Goal: Task Accomplishment & Management: Use online tool/utility

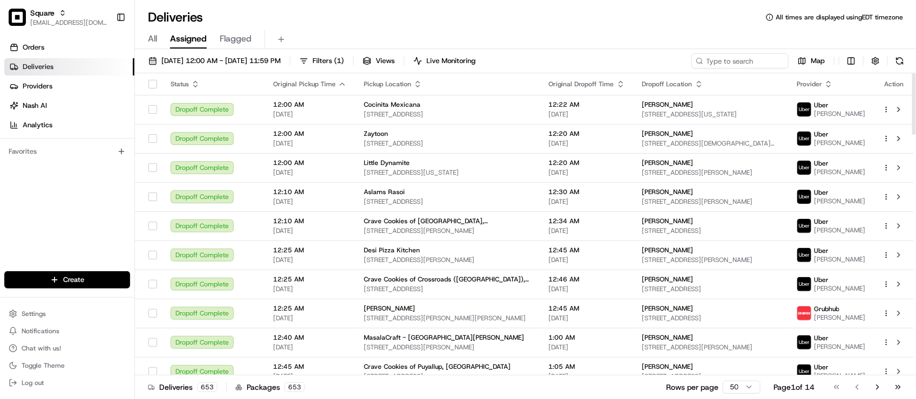
click at [98, 224] on div "Orders Deliveries Providers Nash AI Analytics Favorites" at bounding box center [67, 156] width 134 height 243
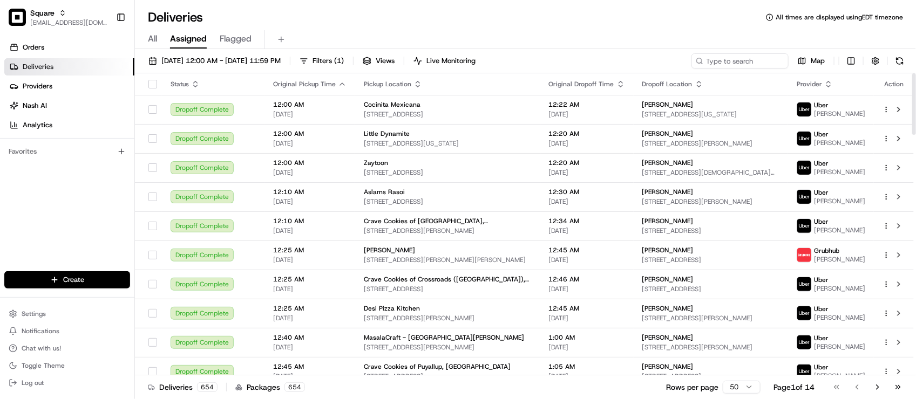
click at [309, 23] on div "Deliveries All times are displayed using EDT timezone" at bounding box center [525, 17] width 781 height 17
click at [289, 23] on div "Deliveries All times are displayed using EDT timezone" at bounding box center [525, 17] width 781 height 17
click at [303, 20] on div "Deliveries All times are displayed using EDT timezone" at bounding box center [525, 17] width 781 height 17
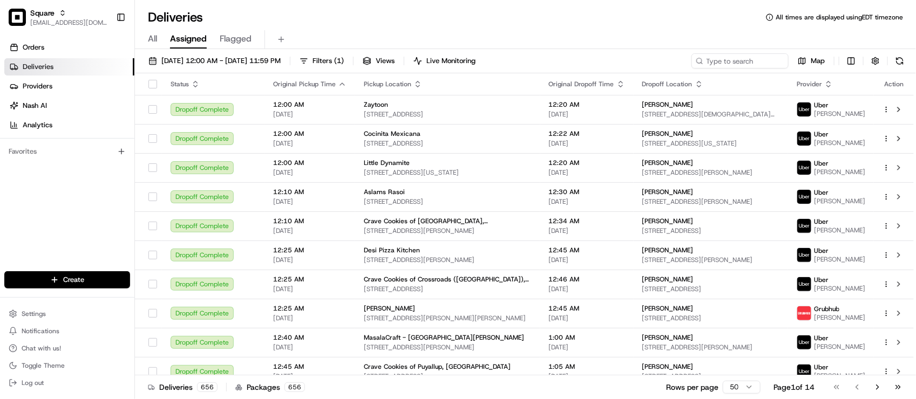
click at [338, 19] on div "Deliveries All times are displayed using EDT timezone" at bounding box center [525, 17] width 781 height 17
click at [31, 243] on div "Orders Deliveries Providers Nash AI Analytics Favorites" at bounding box center [67, 156] width 134 height 243
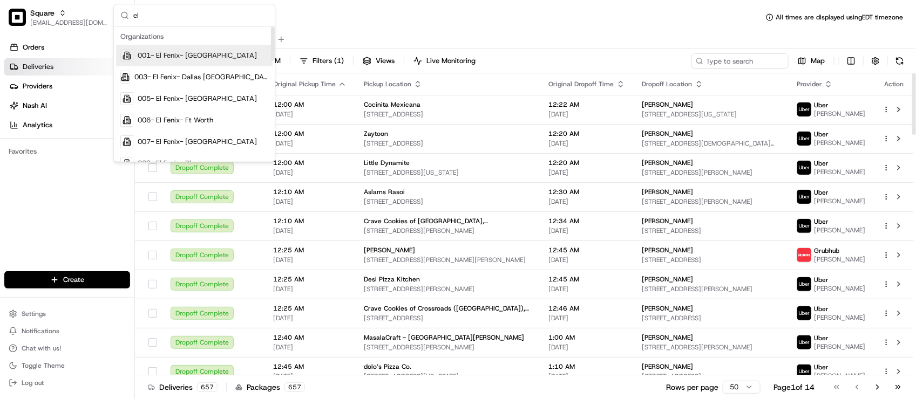
type input "el"
click at [224, 60] on span "001- El Fenix- Dallas Downtown" at bounding box center [197, 56] width 119 height 10
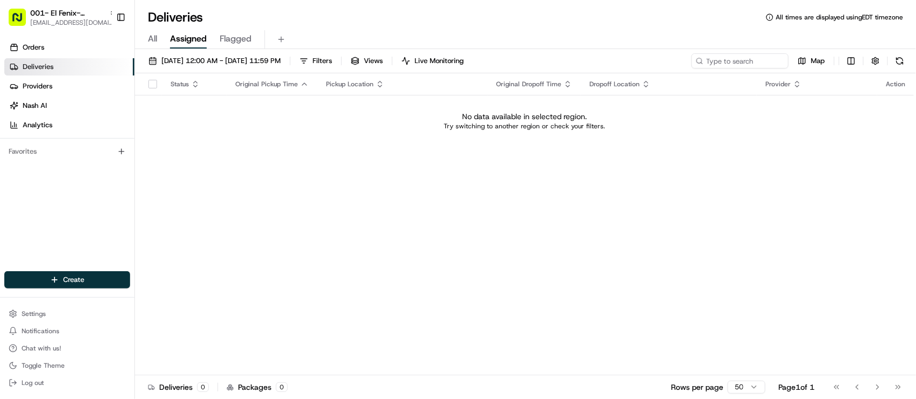
click at [378, 23] on div "Deliveries All times are displayed using EDT timezone" at bounding box center [525, 17] width 781 height 17
click at [192, 55] on button "08/22/2025 12:00 AM - 08/22/2025 11:59 PM" at bounding box center [215, 60] width 142 height 15
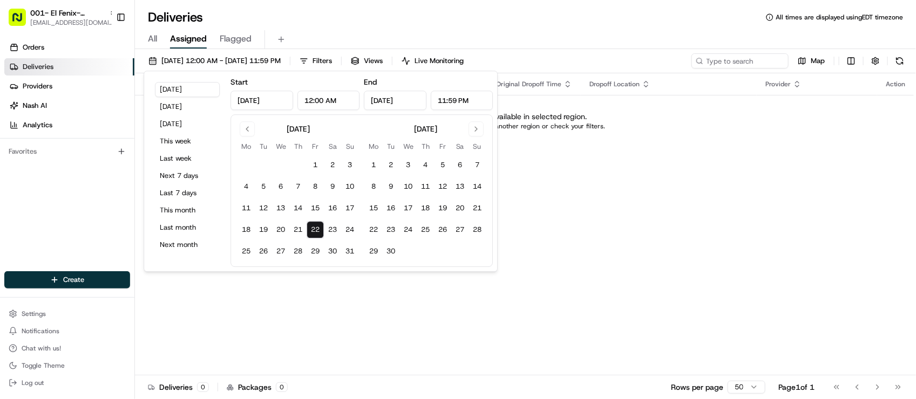
click at [316, 36] on div "All Assigned Flagged" at bounding box center [525, 39] width 781 height 19
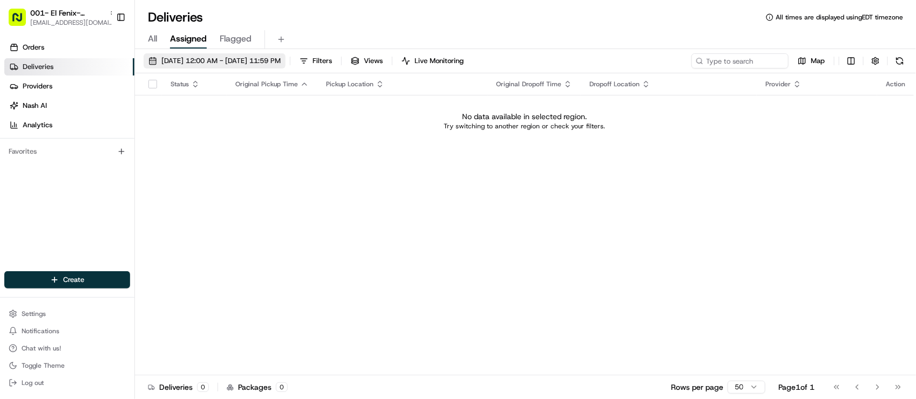
click at [179, 60] on span "08/22/2025 12:00 AM - 08/22/2025 11:59 PM" at bounding box center [220, 61] width 119 height 10
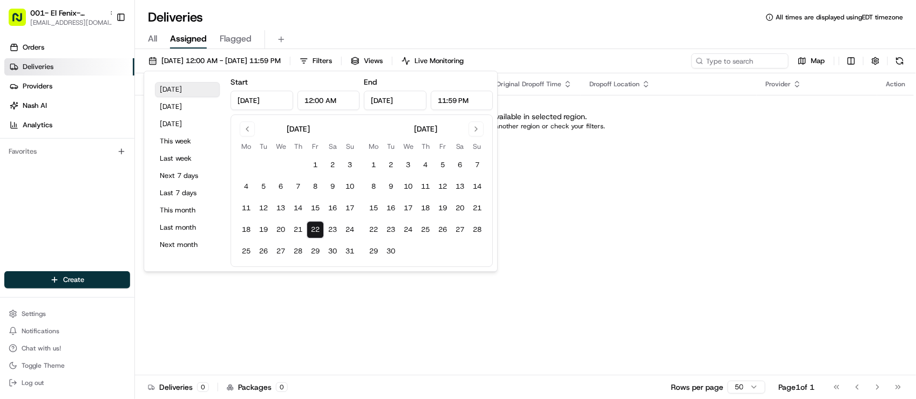
click at [182, 93] on button "Today" at bounding box center [187, 89] width 65 height 15
click at [542, 22] on div "Deliveries All times are displayed using EDT timezone" at bounding box center [525, 17] width 781 height 17
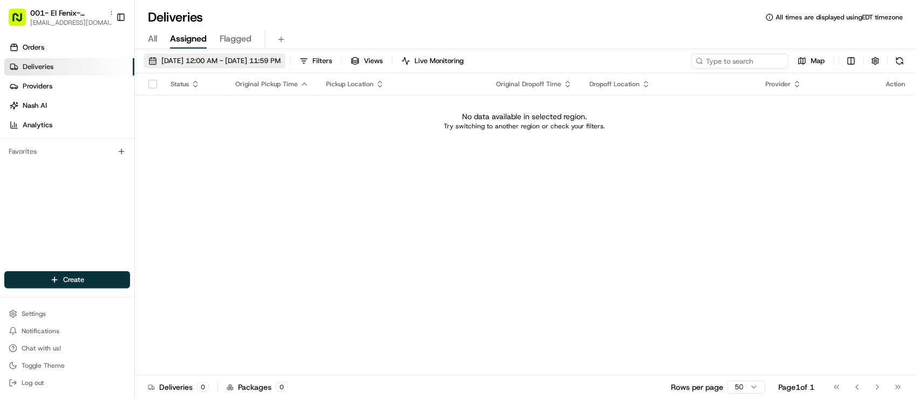
click at [279, 58] on span "08/22/2025 12:00 AM - 08/22/2025 11:59 PM" at bounding box center [220, 61] width 119 height 10
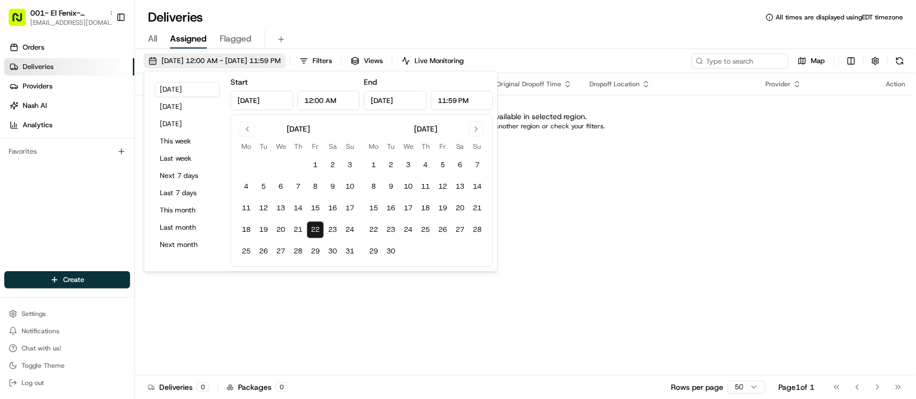
click at [279, 58] on span "08/22/2025 12:00 AM - 08/22/2025 11:59 PM" at bounding box center [220, 61] width 119 height 10
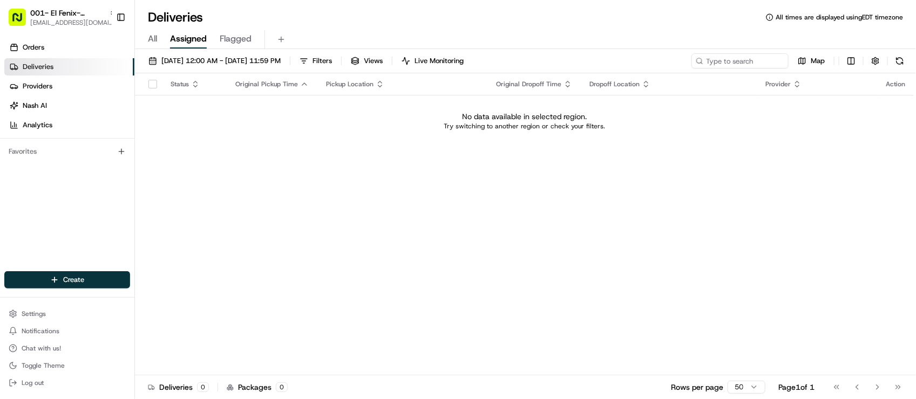
click at [381, 28] on div "All Assigned Flagged" at bounding box center [525, 37] width 781 height 23
click at [154, 36] on span "All" at bounding box center [152, 38] width 9 height 13
drag, startPoint x: 327, startPoint y: 36, endPoint x: 318, endPoint y: 40, distance: 9.9
click at [328, 36] on div "All Assigned Flagged" at bounding box center [525, 39] width 781 height 19
click at [277, 63] on span "08/22/2025 12:00 AM - 08/22/2025 11:59 PM" at bounding box center [220, 61] width 119 height 10
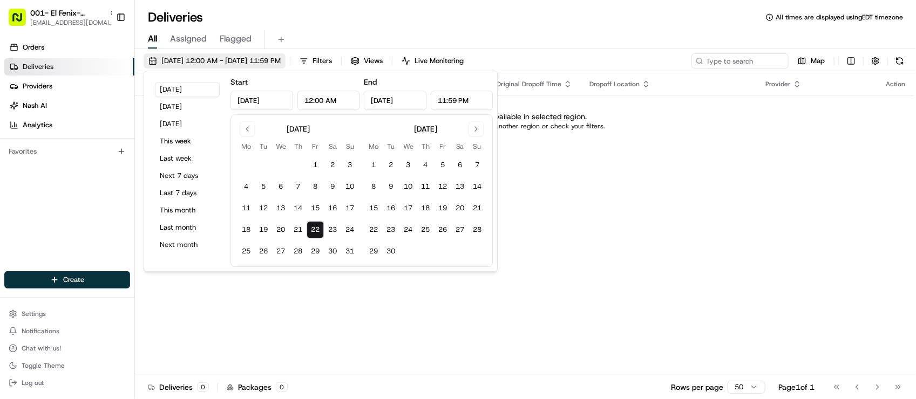
click at [277, 63] on span "08/22/2025 12:00 AM - 08/22/2025 11:59 PM" at bounding box center [220, 61] width 119 height 10
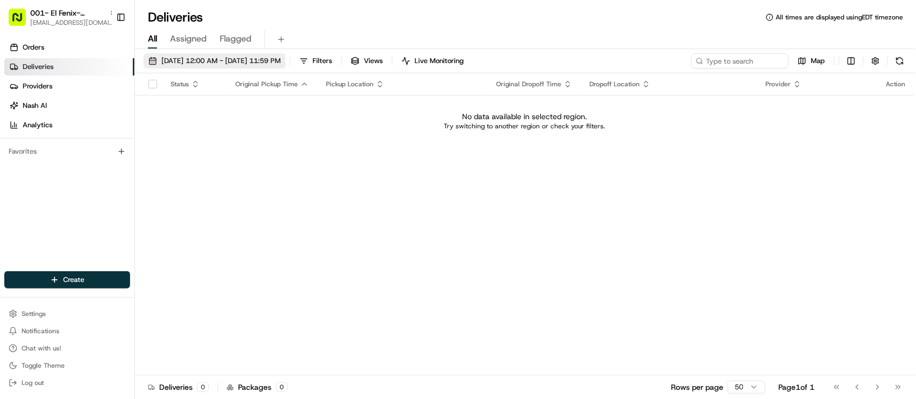
click at [195, 57] on span "08/22/2025 12:00 AM - 08/22/2025 11:59 PM" at bounding box center [220, 61] width 119 height 10
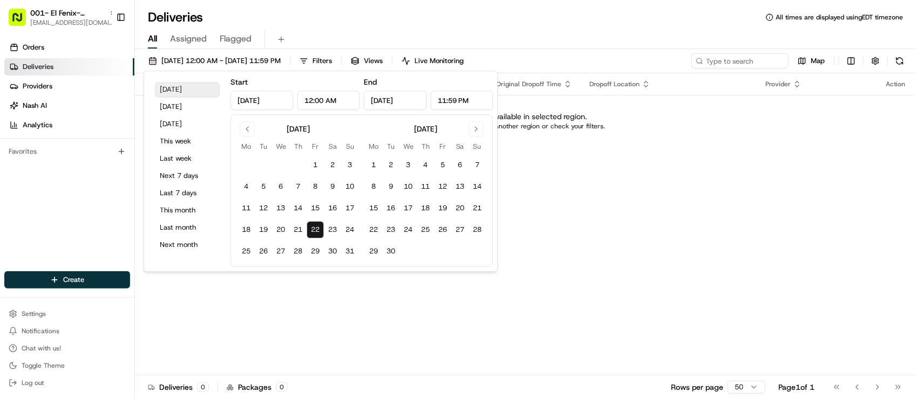
click at [181, 88] on button "Today" at bounding box center [187, 89] width 65 height 15
click at [355, 36] on div "All Assigned Flagged" at bounding box center [525, 39] width 781 height 19
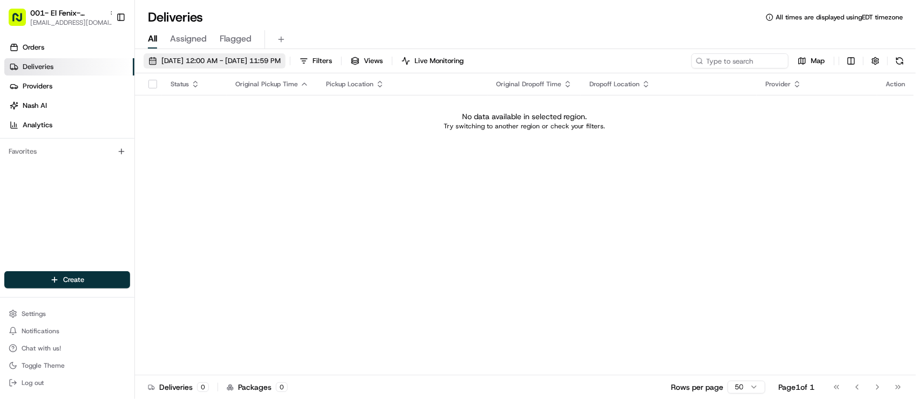
click at [279, 60] on span "08/22/2025 12:00 AM - 08/22/2025 11:59 PM" at bounding box center [220, 61] width 119 height 10
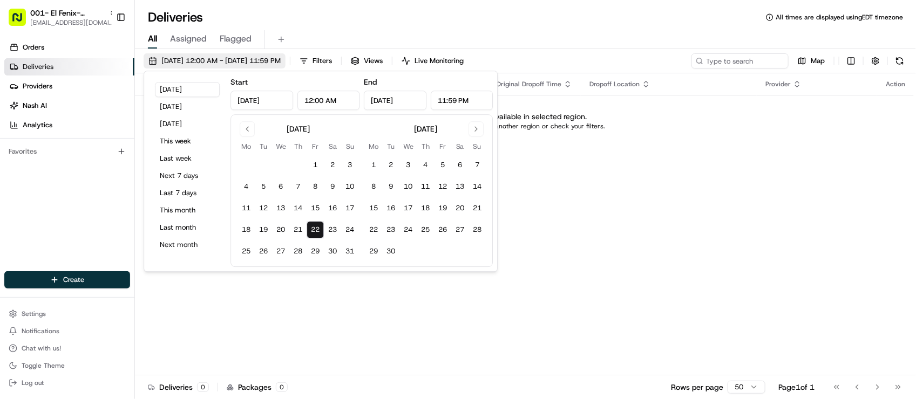
click at [279, 60] on span "08/22/2025 12:00 AM - 08/22/2025 11:59 PM" at bounding box center [220, 61] width 119 height 10
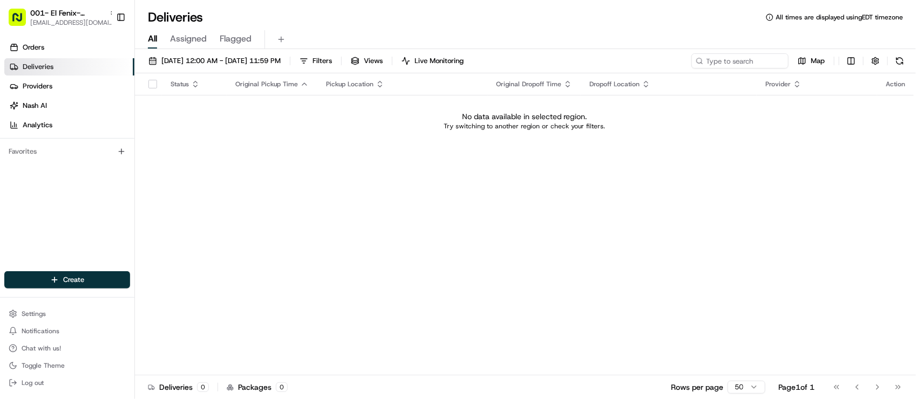
click at [335, 49] on div "08/22/2025 12:00 AM - 08/22/2025 11:59 PM Filters Views Live Monitoring Map Sta…" at bounding box center [525, 225] width 781 height 352
click at [174, 42] on span "Assigned" at bounding box center [188, 38] width 37 height 13
click at [159, 42] on div "All Assigned Flagged" at bounding box center [525, 39] width 781 height 19
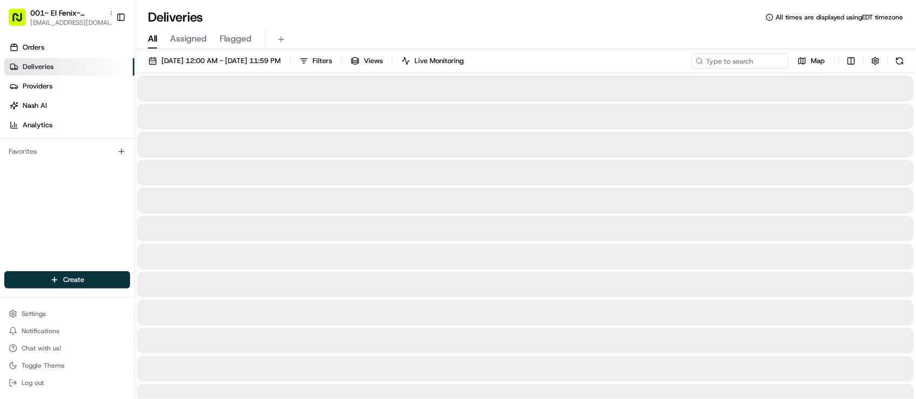
click at [153, 44] on span "All" at bounding box center [152, 38] width 9 height 13
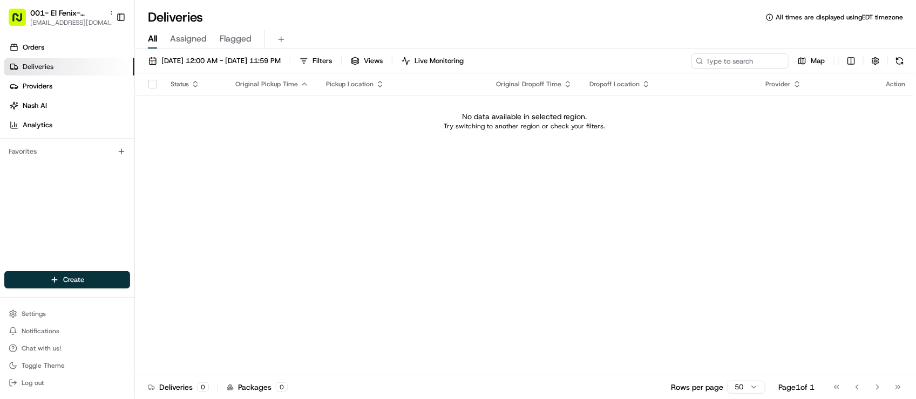
click at [327, 31] on div "All Assigned Flagged" at bounding box center [525, 39] width 781 height 19
click at [241, 37] on span "Flagged" at bounding box center [236, 38] width 32 height 13
click at [200, 36] on span "Assigned" at bounding box center [188, 38] width 37 height 13
click at [154, 39] on span "All" at bounding box center [152, 38] width 9 height 13
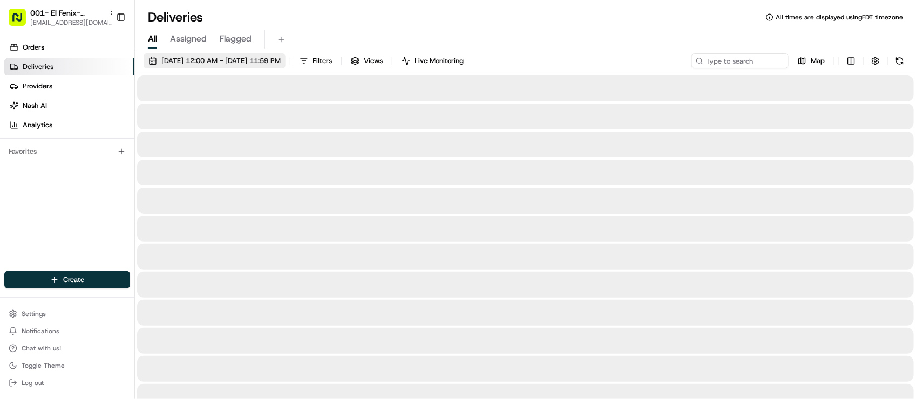
click at [194, 57] on span "08/22/2025 12:00 AM - 08/22/2025 11:59 PM" at bounding box center [220, 61] width 119 height 10
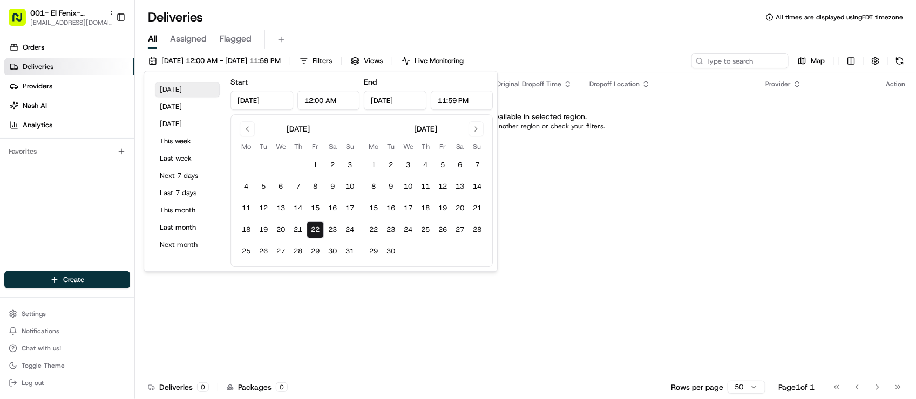
click at [190, 90] on button "Today" at bounding box center [187, 89] width 65 height 15
click at [383, 26] on div "All Assigned Flagged" at bounding box center [525, 37] width 781 height 23
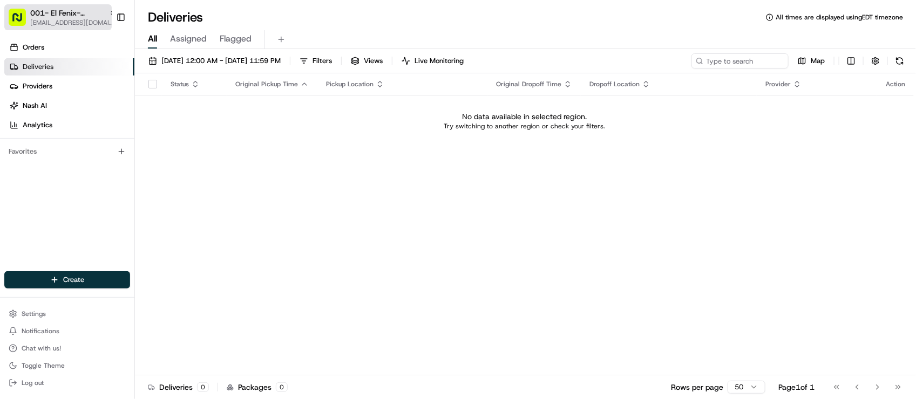
click at [34, 19] on span "[EMAIL_ADDRESS][DOMAIN_NAME]" at bounding box center [73, 22] width 86 height 9
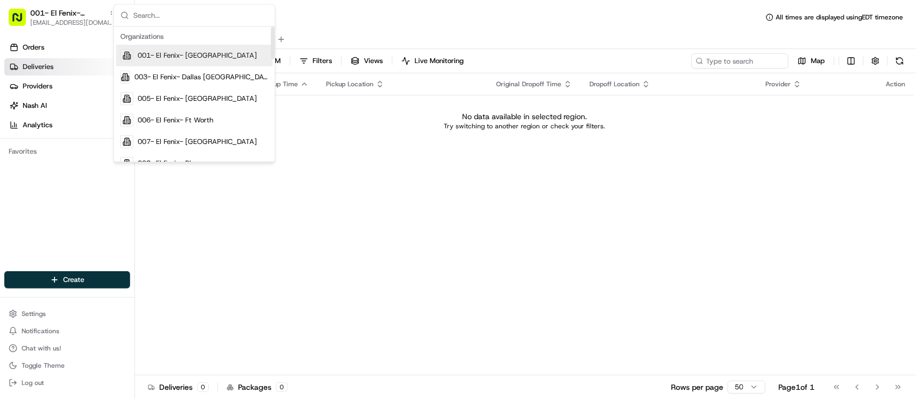
click at [201, 58] on span "001- El Fenix- Dallas Downtown" at bounding box center [197, 56] width 119 height 10
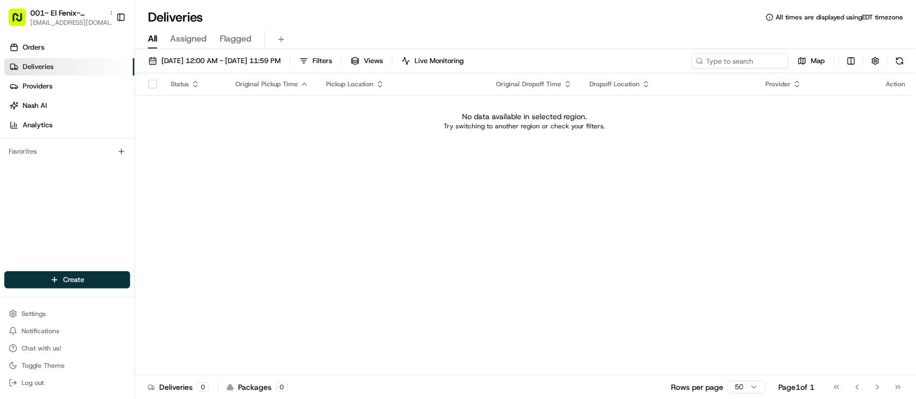
click at [317, 28] on div "All Assigned Flagged" at bounding box center [525, 37] width 781 height 23
click at [66, 22] on span "[EMAIL_ADDRESS][DOMAIN_NAME]" at bounding box center [73, 22] width 86 height 9
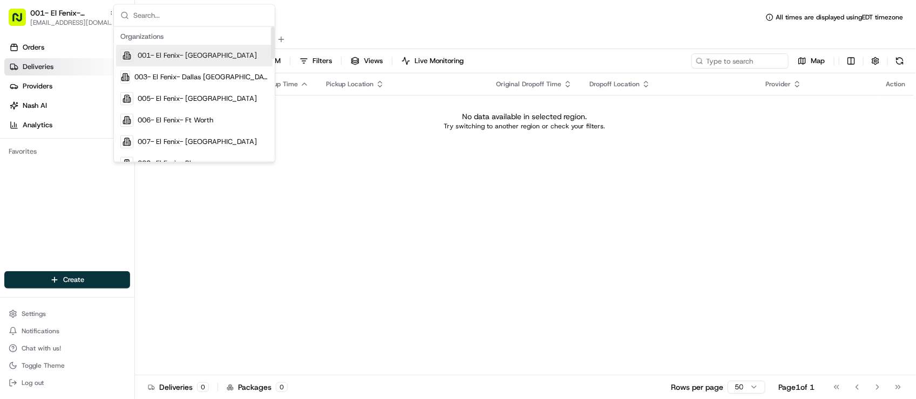
click at [424, 6] on div "Deliveries All times are displayed using EDT timezone All Assigned Flagged 08/2…" at bounding box center [525, 199] width 781 height 399
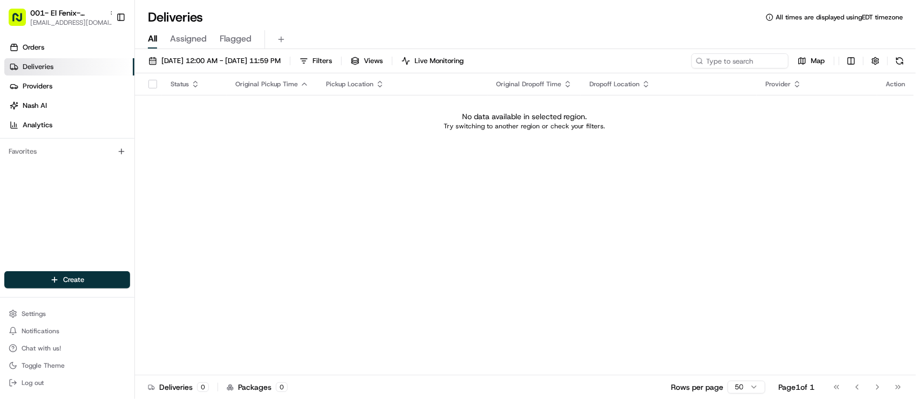
click at [362, 31] on div "All Assigned Flagged" at bounding box center [525, 39] width 781 height 19
click at [73, 25] on span "[EMAIL_ADDRESS][DOMAIN_NAME]" at bounding box center [73, 22] width 86 height 9
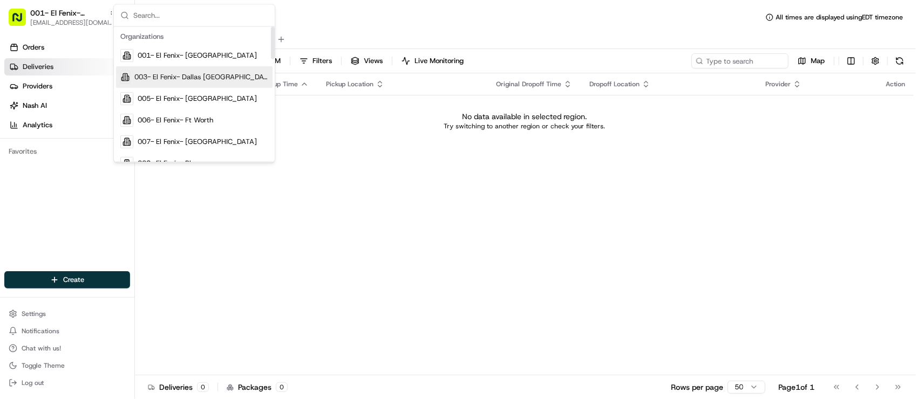
click at [174, 74] on span "003- El Fenix- Dallas [GEOGRAPHIC_DATA][PERSON_NAME]" at bounding box center [201, 78] width 134 height 10
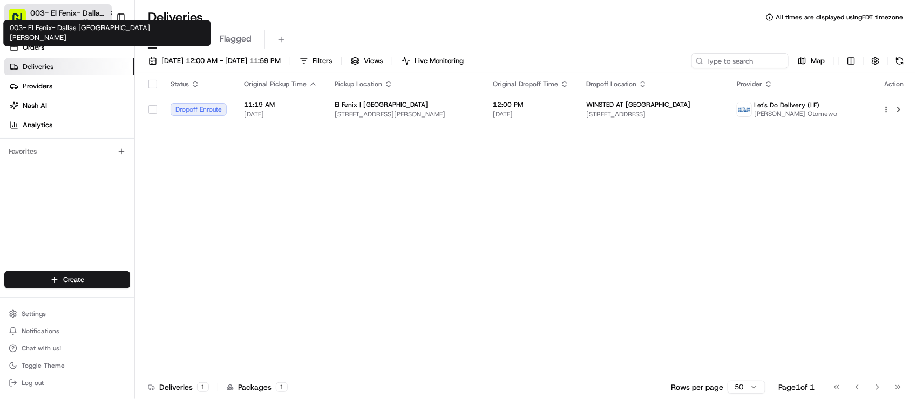
click at [56, 10] on span "003- El Fenix- Dallas [GEOGRAPHIC_DATA][PERSON_NAME]" at bounding box center [67, 13] width 74 height 11
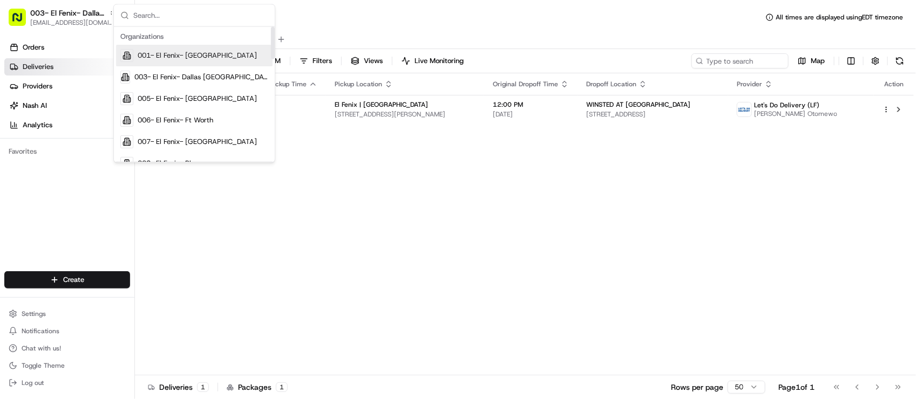
click at [602, 197] on div "Status Original Pickup Time Pickup Location Original Dropoff Time Dropoff Locat…" at bounding box center [524, 224] width 779 height 302
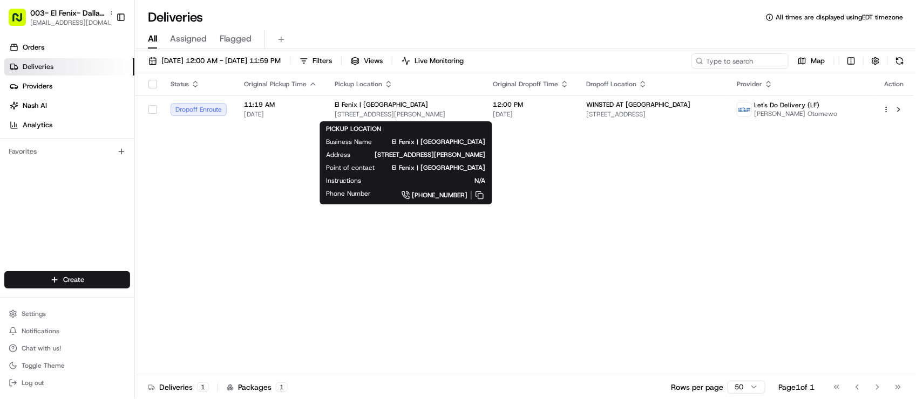
click at [617, 208] on div "Status Original Pickup Time Pickup Location Original Dropoff Time Dropoff Locat…" at bounding box center [524, 224] width 779 height 302
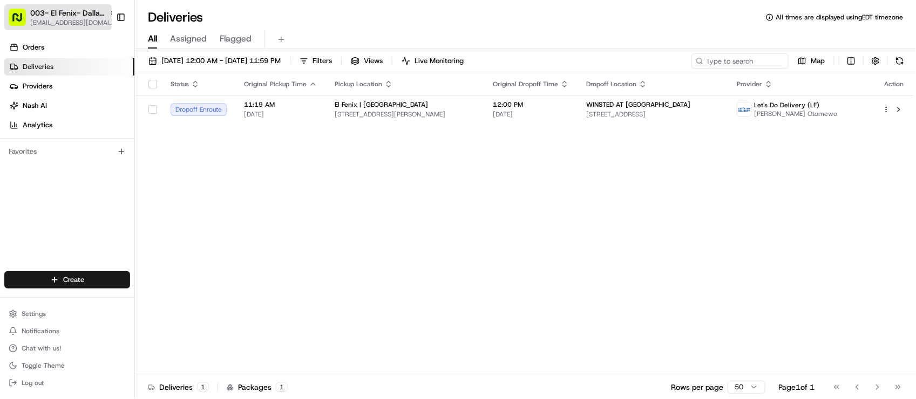
click at [80, 22] on span "[EMAIL_ADDRESS][DOMAIN_NAME]" at bounding box center [73, 22] width 86 height 9
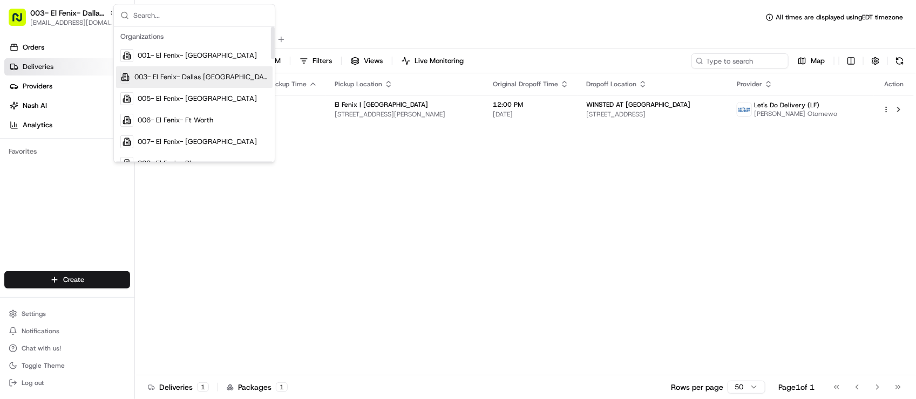
drag, startPoint x: 217, startPoint y: 77, endPoint x: 263, endPoint y: 106, distance: 54.8
click at [217, 78] on span "003- El Fenix- Dallas [GEOGRAPHIC_DATA][PERSON_NAME]" at bounding box center [201, 78] width 134 height 10
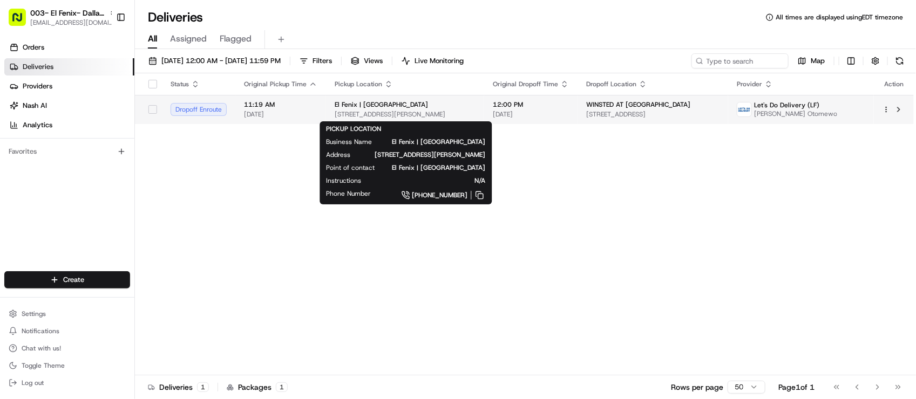
click at [395, 114] on span "[STREET_ADDRESS][PERSON_NAME]" at bounding box center [405, 114] width 141 height 9
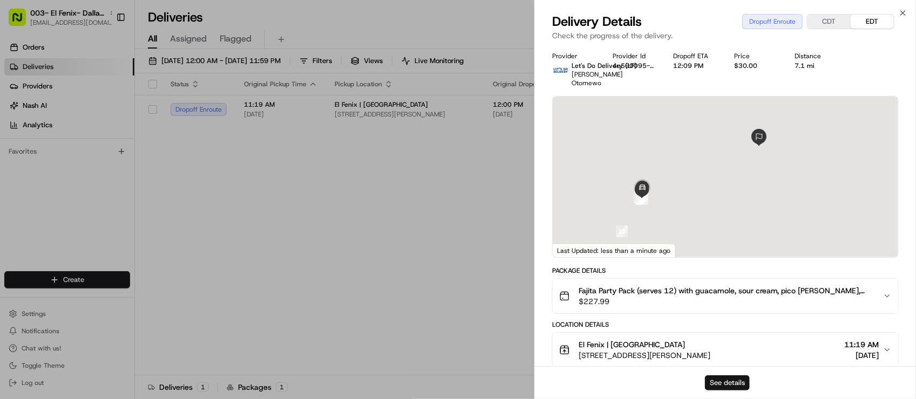
click at [728, 380] on button "See details" at bounding box center [727, 383] width 45 height 15
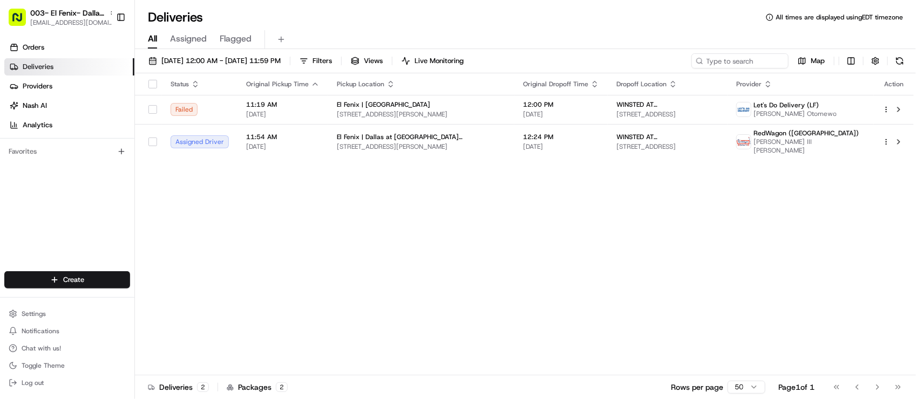
click at [503, 298] on div "Status Original Pickup Time Pickup Location Original Dropoff Time Dropoff Locat…" at bounding box center [524, 224] width 779 height 302
click at [543, 101] on span "12:00 PM" at bounding box center [561, 104] width 76 height 9
click at [616, 110] on span "[STREET_ADDRESS]" at bounding box center [667, 114] width 103 height 9
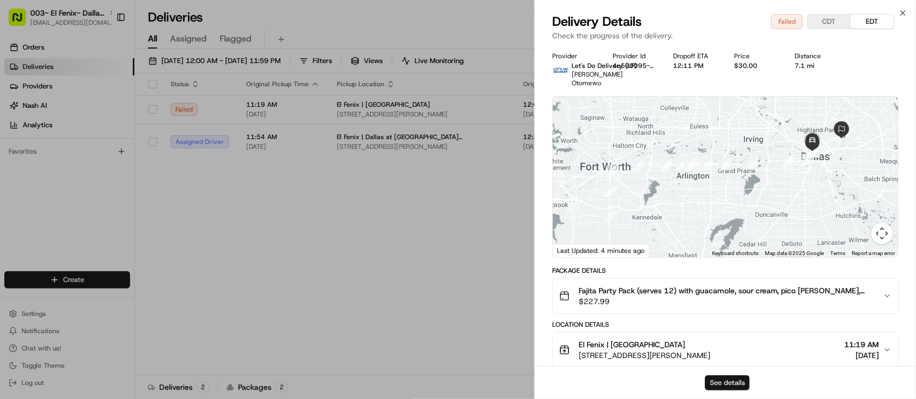
click at [715, 380] on button "See details" at bounding box center [727, 383] width 45 height 15
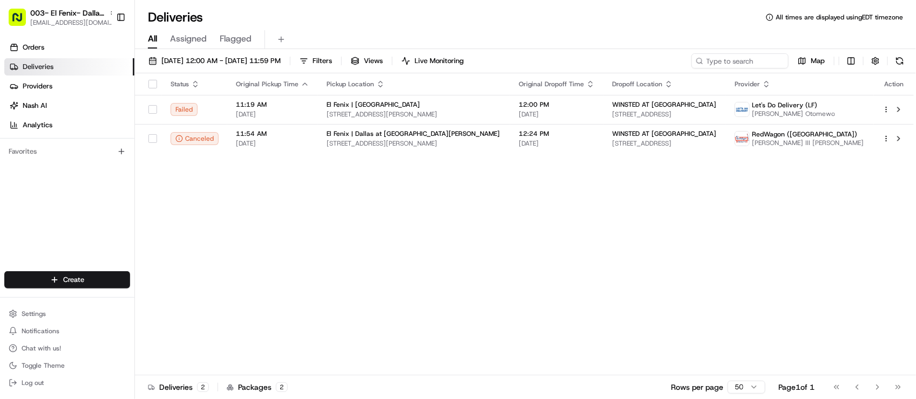
click at [507, 292] on div "Status Original Pickup Time Pickup Location Original Dropoff Time Dropoff Locat…" at bounding box center [524, 224] width 779 height 302
click at [459, 31] on div "All Assigned Flagged" at bounding box center [525, 39] width 781 height 19
click at [457, 28] on div "All Assigned Flagged" at bounding box center [525, 37] width 781 height 23
click at [457, 27] on div "All Assigned Flagged" at bounding box center [525, 37] width 781 height 23
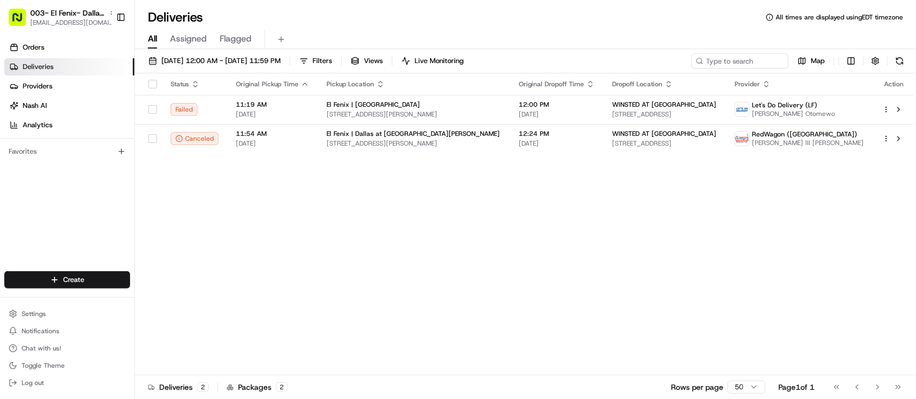
click at [329, 192] on div "Status Original Pickup Time Pickup Location Original Dropoff Time Dropoff Locat…" at bounding box center [524, 224] width 779 height 302
click at [302, 30] on div "All Assigned Flagged" at bounding box center [525, 39] width 781 height 19
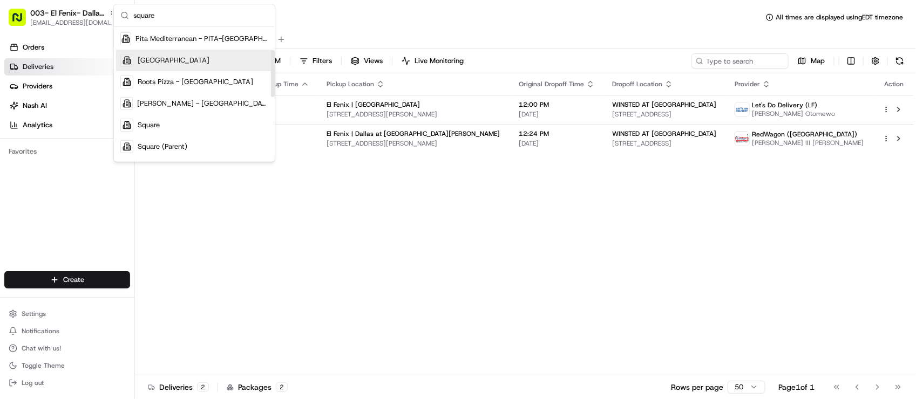
scroll to position [202, 0]
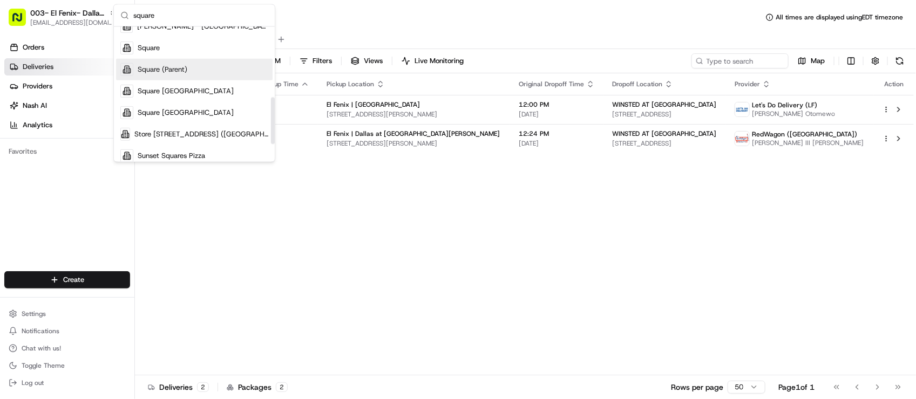
type input "square"
click at [176, 56] on div "Square" at bounding box center [194, 48] width 156 height 22
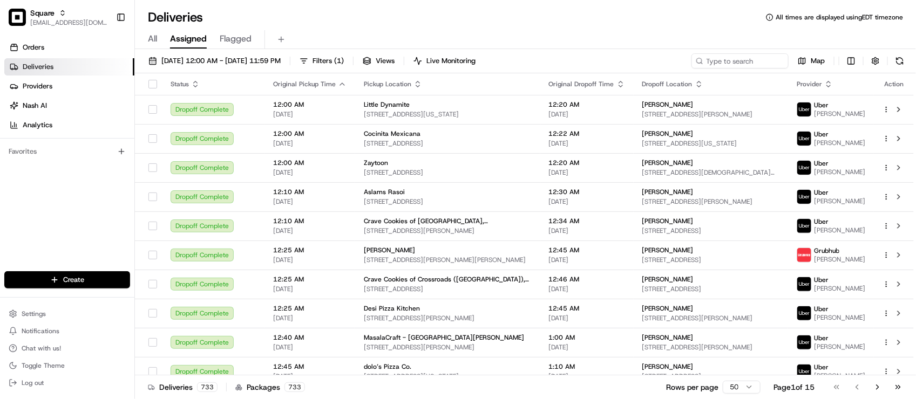
click at [305, 22] on div "Deliveries All times are displayed using EDT timezone" at bounding box center [525, 17] width 781 height 17
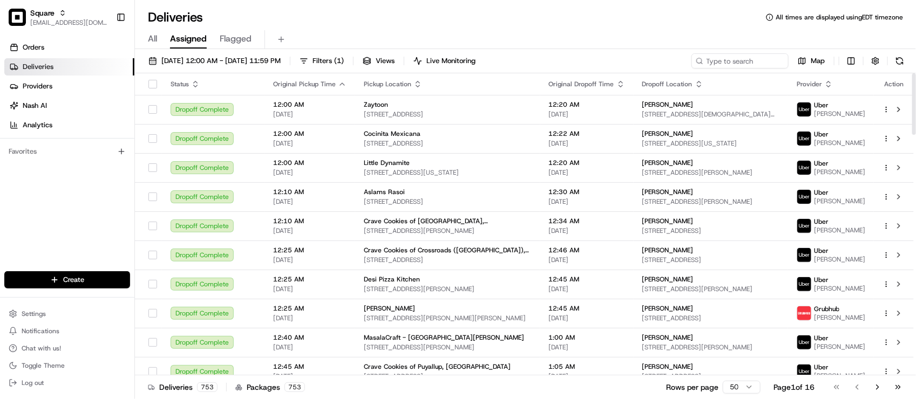
click at [121, 197] on div "Orders Deliveries Providers Nash AI Analytics Favorites" at bounding box center [67, 156] width 134 height 243
click at [69, 228] on div "Orders Deliveries Providers Nash AI Analytics Favorites" at bounding box center [67, 156] width 134 height 243
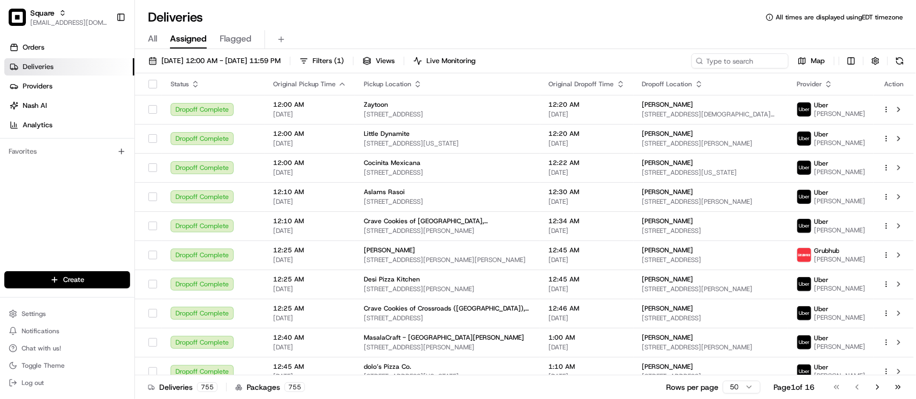
click at [302, 5] on div "Deliveries All times are displayed using EDT timezone All Assigned Flagged 08/2…" at bounding box center [525, 199] width 781 height 399
click at [719, 59] on input at bounding box center [724, 60] width 130 height 15
paste input "0233833"
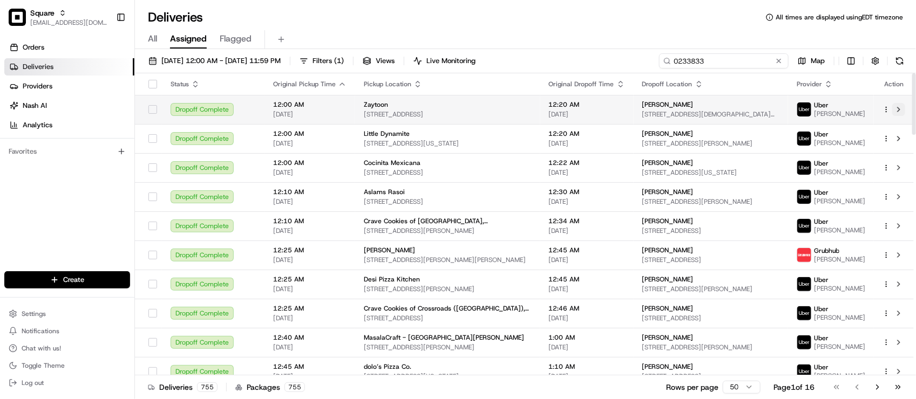
type input "0233833"
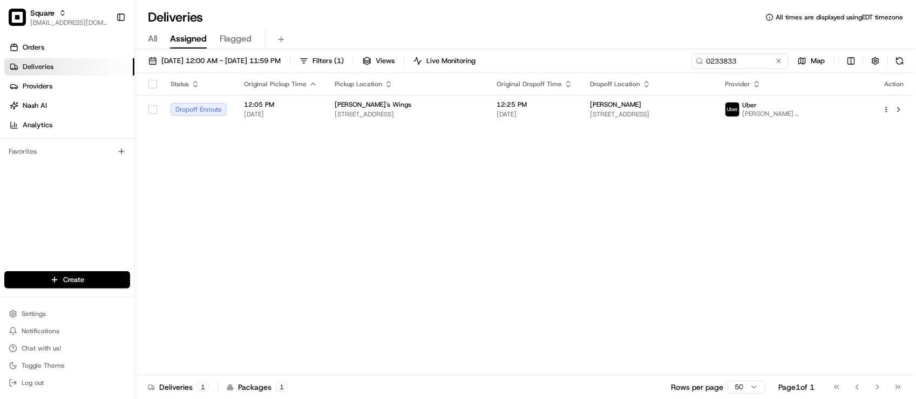
drag, startPoint x: 367, startPoint y: 315, endPoint x: 357, endPoint y: 292, distance: 24.4
click at [368, 315] on div "Status Original Pickup Time Pickup Location Original Dropoff Time Dropoff Locat…" at bounding box center [524, 224] width 779 height 302
click at [426, 130] on div "Status Original Pickup Time Pickup Location Original Dropoff Time Dropoff Locat…" at bounding box center [524, 224] width 779 height 302
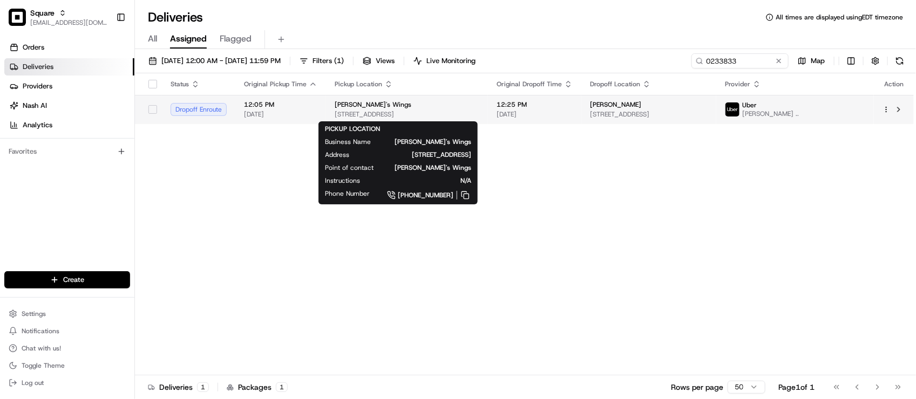
click at [408, 106] on div "Sammy's Wings" at bounding box center [407, 104] width 145 height 9
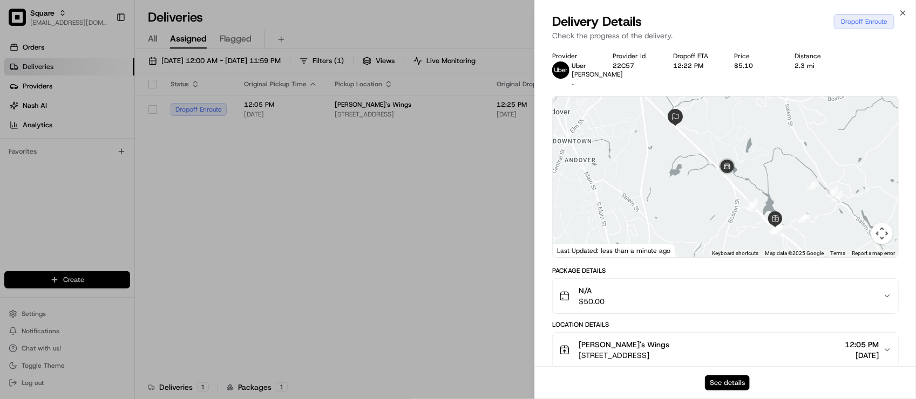
click at [722, 379] on button "See details" at bounding box center [727, 383] width 45 height 15
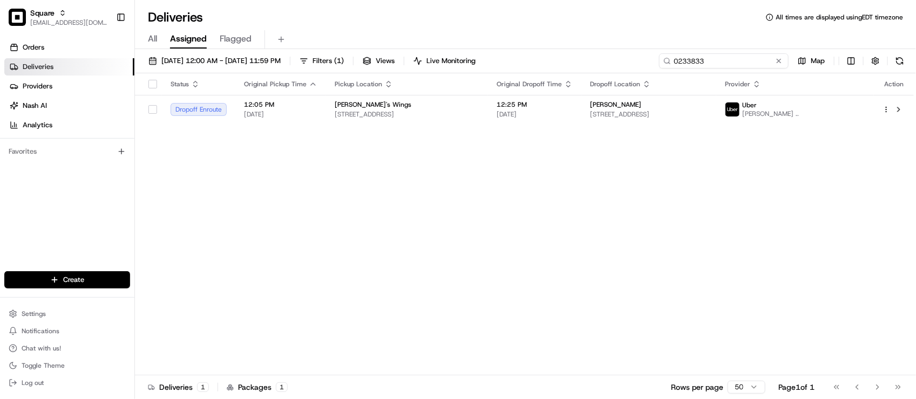
click at [780, 67] on input "0233833" at bounding box center [724, 60] width 130 height 15
click at [778, 64] on button at bounding box center [778, 61] width 11 height 11
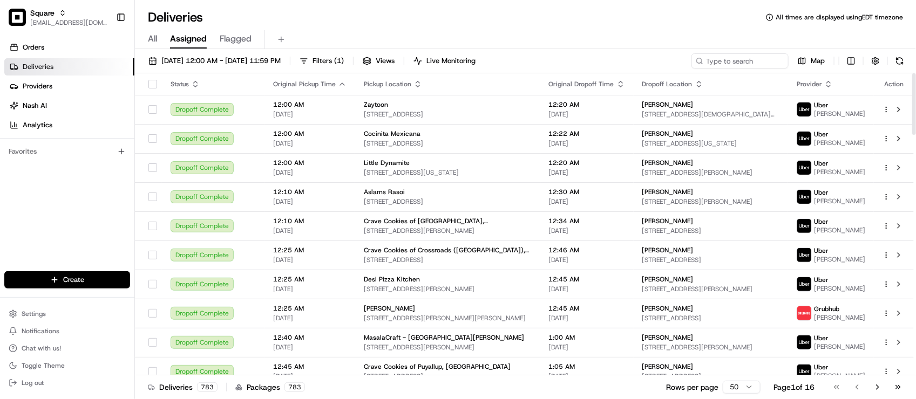
click at [73, 164] on div "Favorites" at bounding box center [67, 152] width 134 height 26
click at [756, 66] on input at bounding box center [724, 60] width 130 height 15
paste input "0233833"
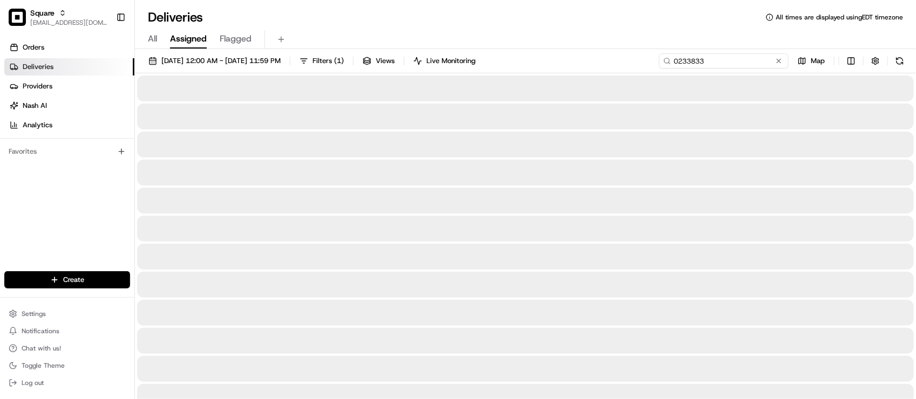
type input "0233833"
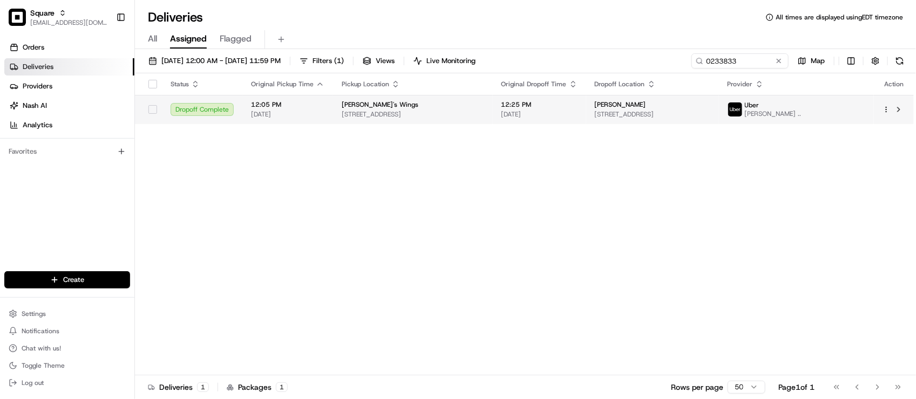
click at [651, 120] on td "Peter Shaheen 820 Turnpike St A, North Andover, MA 01845, USA" at bounding box center [652, 109] width 133 height 29
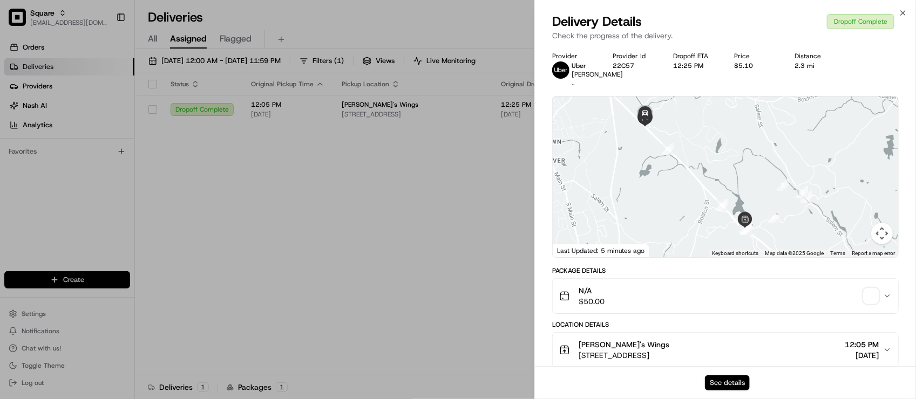
click at [734, 377] on button "See details" at bounding box center [727, 383] width 45 height 15
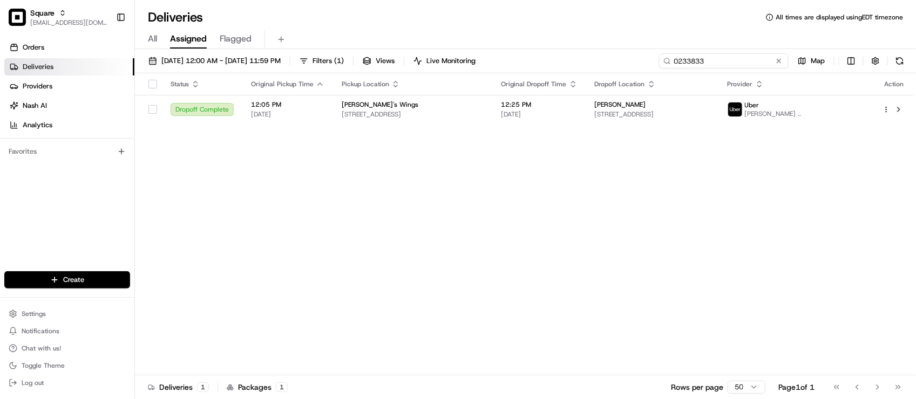
click at [784, 60] on div "0233833" at bounding box center [724, 60] width 130 height 15
click at [774, 62] on button at bounding box center [778, 61] width 11 height 11
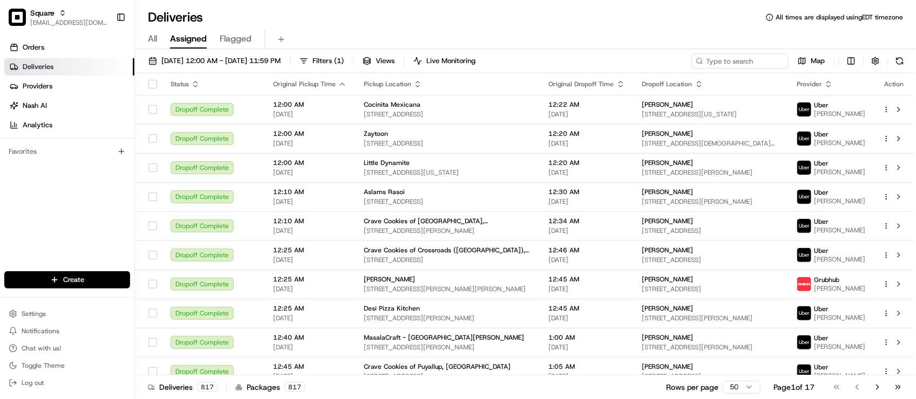
click at [69, 202] on div "Orders Deliveries Providers Nash AI Analytics Favorites" at bounding box center [67, 156] width 134 height 243
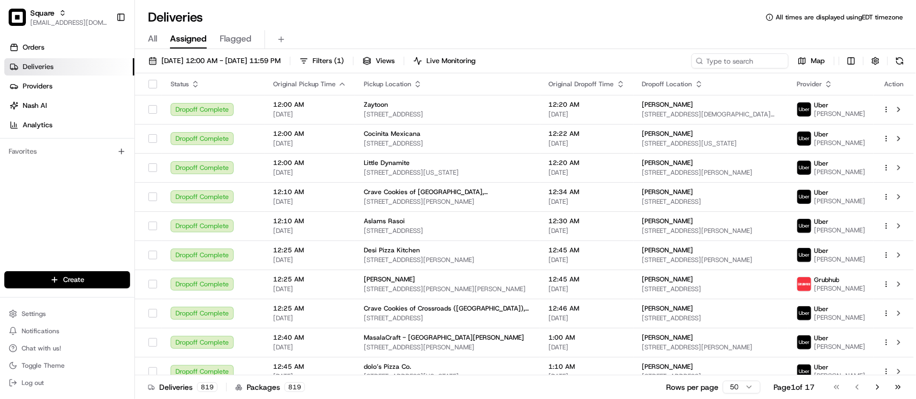
click at [87, 201] on div "Orders Deliveries Providers Nash AI Analytics Favorites" at bounding box center [67, 156] width 134 height 243
click at [301, 6] on div "Deliveries All times are displayed using EDT timezone All Assigned Flagged 08/2…" at bounding box center [525, 199] width 781 height 399
click at [722, 52] on div "08/22/2025 12:00 AM - 08/22/2025 11:59 PM Filters ( 1 ) Views Live Monitoring M…" at bounding box center [525, 225] width 781 height 352
click at [722, 53] on div "08/22/2025 12:00 AM - 08/22/2025 11:59 PM Filters ( 1 ) Views Live Monitoring M…" at bounding box center [525, 225] width 781 height 352
drag, startPoint x: 725, startPoint y: 58, endPoint x: 727, endPoint y: 63, distance: 5.8
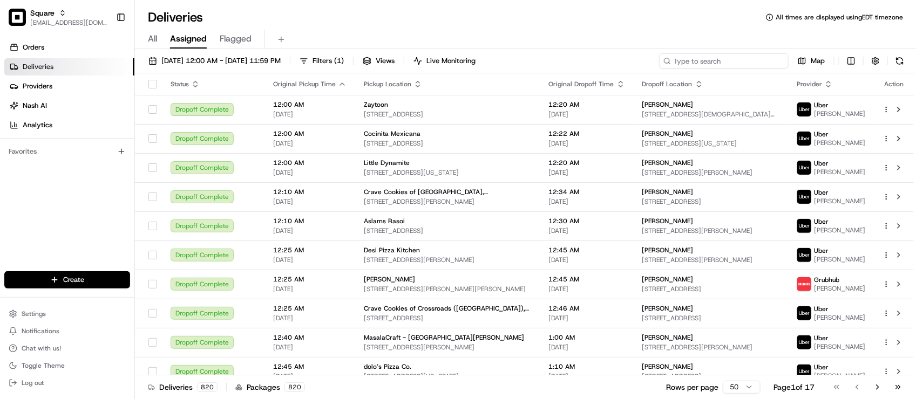
click at [725, 58] on input at bounding box center [724, 60] width 130 height 15
click at [737, 65] on input at bounding box center [724, 60] width 130 height 15
click at [739, 54] on input at bounding box center [724, 60] width 130 height 15
paste input "5306577"
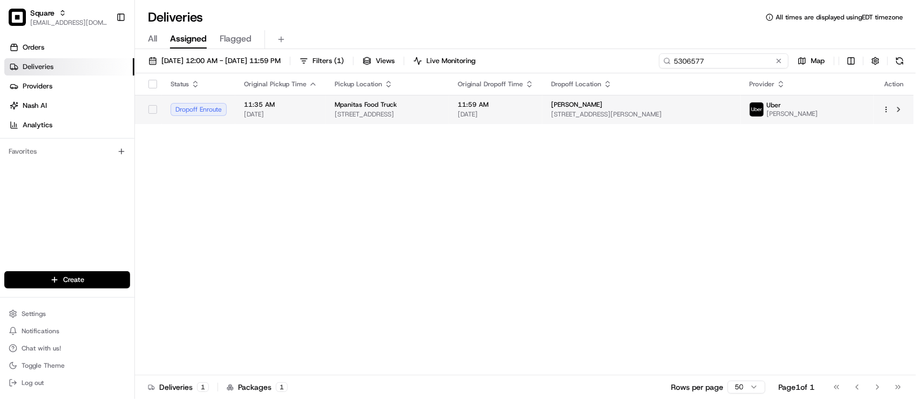
type input "5306577"
click at [630, 113] on span "10415 Alma St D, Gibsonton, FL 33534, USA" at bounding box center [641, 114] width 181 height 9
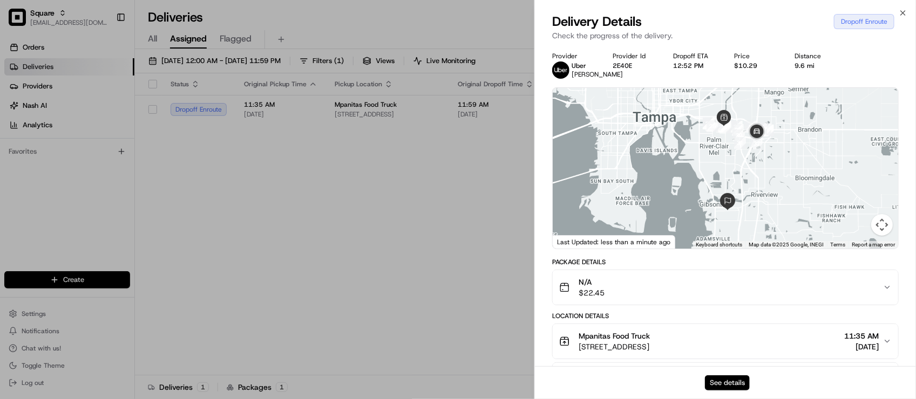
click at [742, 383] on button "See details" at bounding box center [727, 383] width 45 height 15
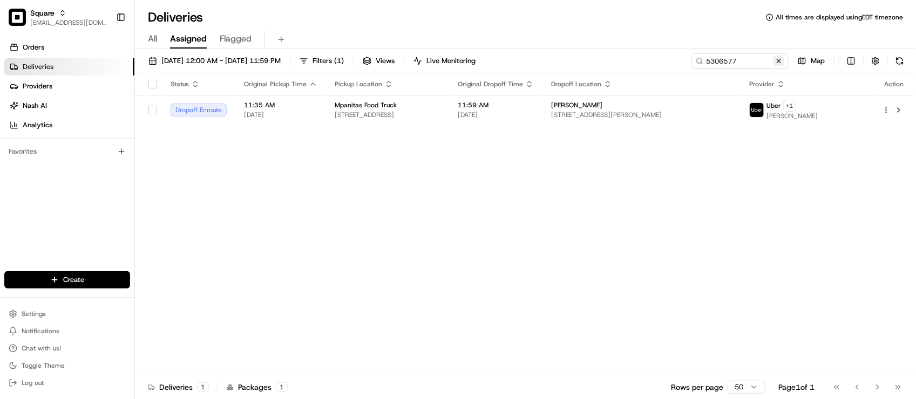
click at [782, 62] on button at bounding box center [778, 61] width 11 height 11
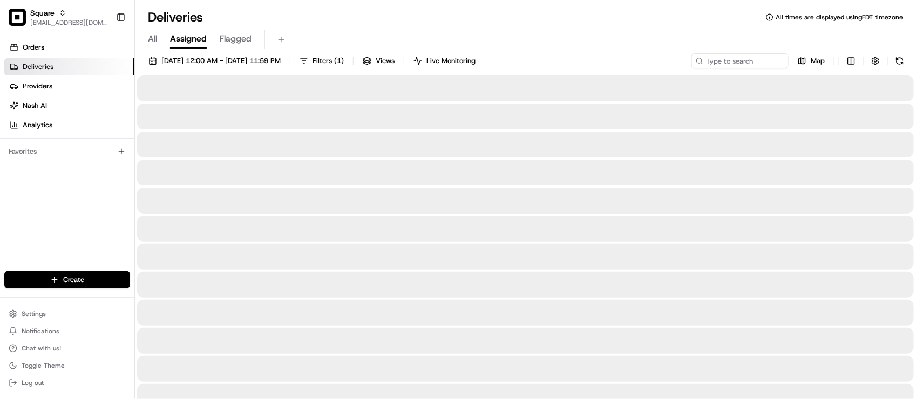
click at [683, 33] on div "All Assigned Flagged" at bounding box center [525, 39] width 781 height 19
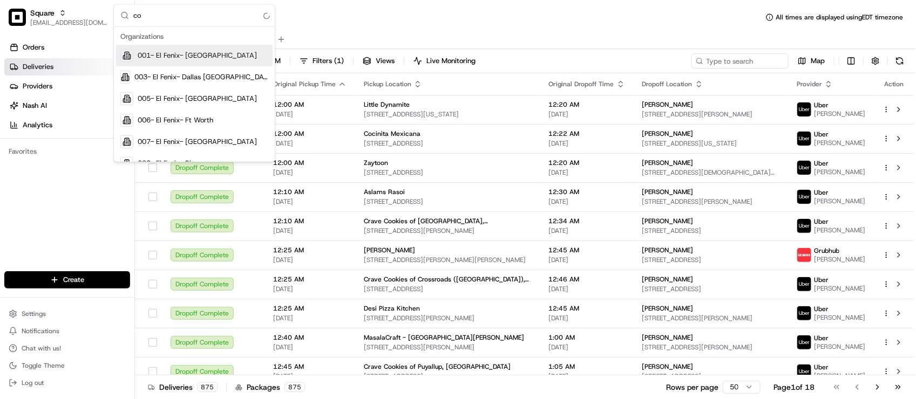
type input "c"
type input "k"
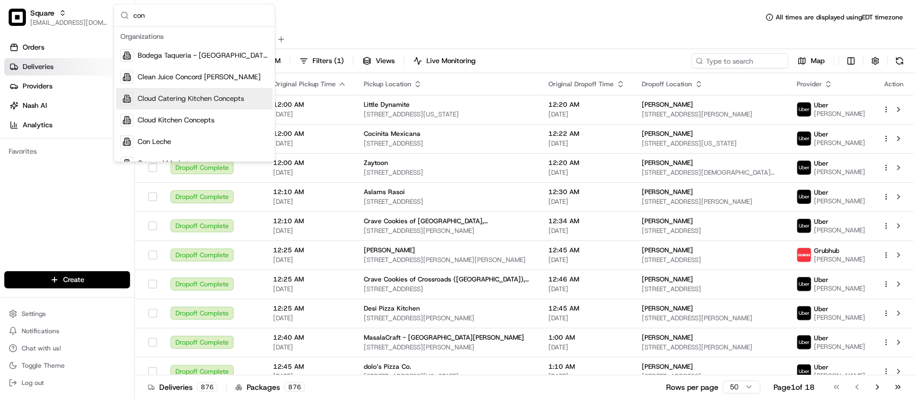
type input "con"
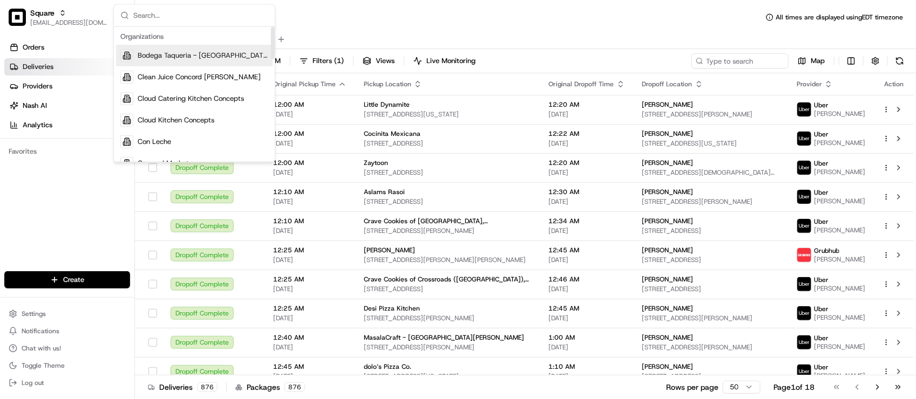
click at [308, 30] on div "All Assigned Flagged" at bounding box center [525, 39] width 781 height 19
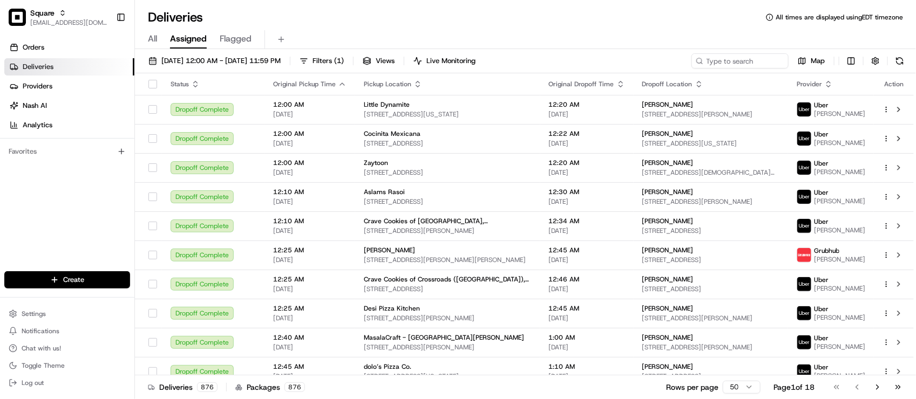
click at [407, 12] on div "Deliveries All times are displayed using EDT timezone" at bounding box center [525, 17] width 781 height 17
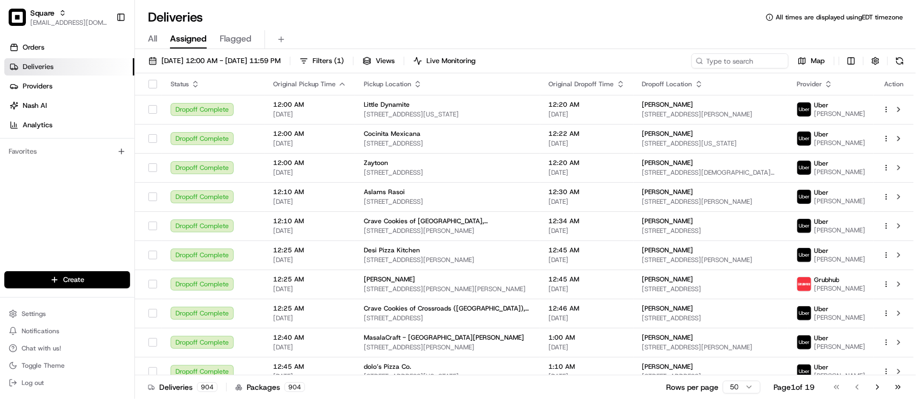
click at [343, 21] on div "Deliveries All times are displayed using EDT timezone" at bounding box center [525, 17] width 781 height 17
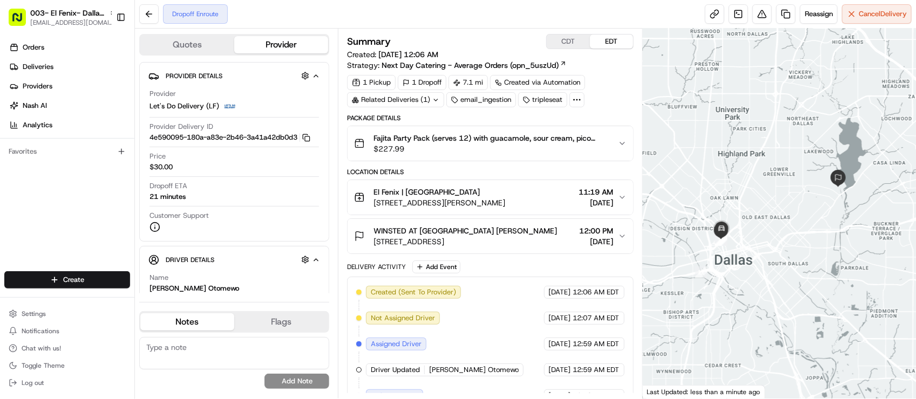
click at [414, 13] on div "Dropoff Enroute Reassign Cancel Delivery" at bounding box center [525, 14] width 781 height 29
click at [392, 104] on div "Related Deliveries (1)" at bounding box center [395, 99] width 97 height 15
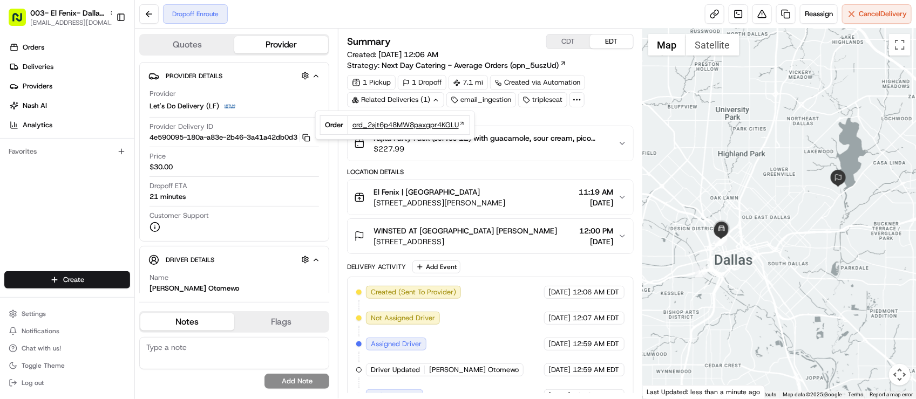
click at [411, 130] on span "ord_2sjt6p48MW8paxgpr4KGLU" at bounding box center [405, 125] width 106 height 10
click at [432, 30] on div "Summary CDT EDT Created: [DATE] 12:06 AM Strategy: Next Day Catering - Average …" at bounding box center [490, 214] width 304 height 370
click at [778, 15] on link at bounding box center [785, 13] width 19 height 19
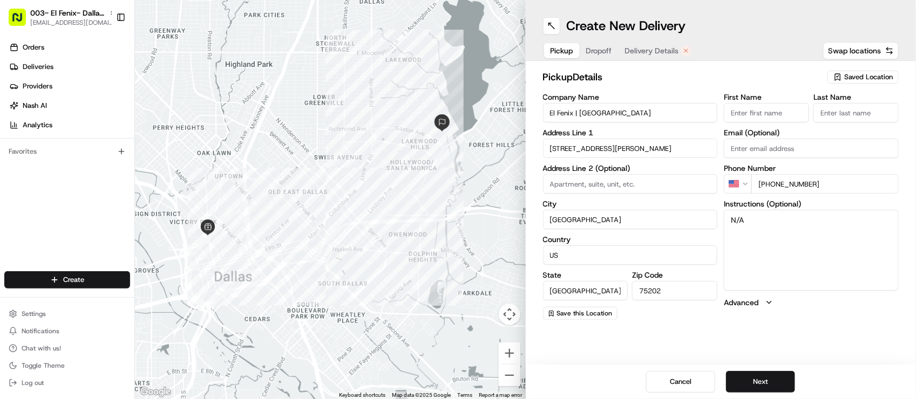
click at [842, 76] on div "Saved Location" at bounding box center [862, 77] width 71 height 13
click at [830, 117] on span "El Fenix | Dallas at [GEOGRAPHIC_DATA][PERSON_NAME]" at bounding box center [845, 122] width 133 height 19
type input "El Fenix | Dallas at [GEOGRAPHIC_DATA][PERSON_NAME]"
type input "[STREET_ADDRESS][PERSON_NAME]"
type input "75218"
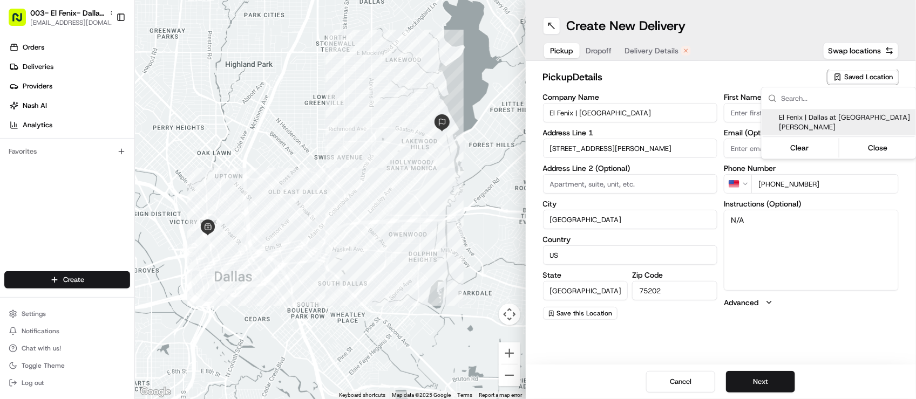
type input "[PHONE_NUMBER]"
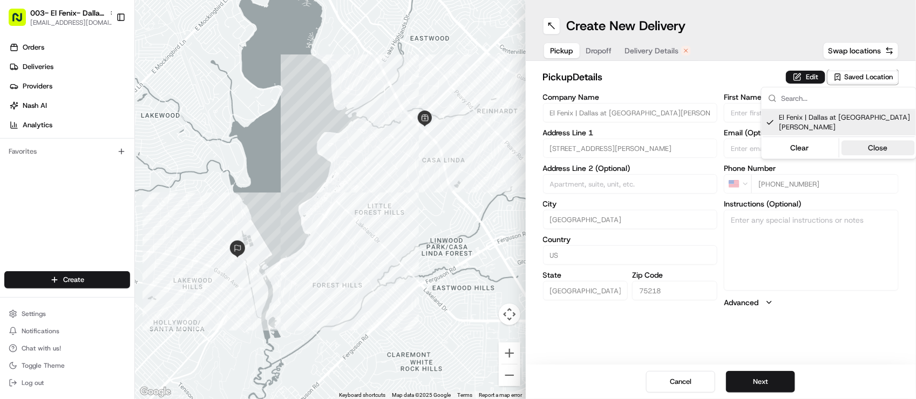
click at [851, 140] on button "Close" at bounding box center [878, 147] width 74 height 15
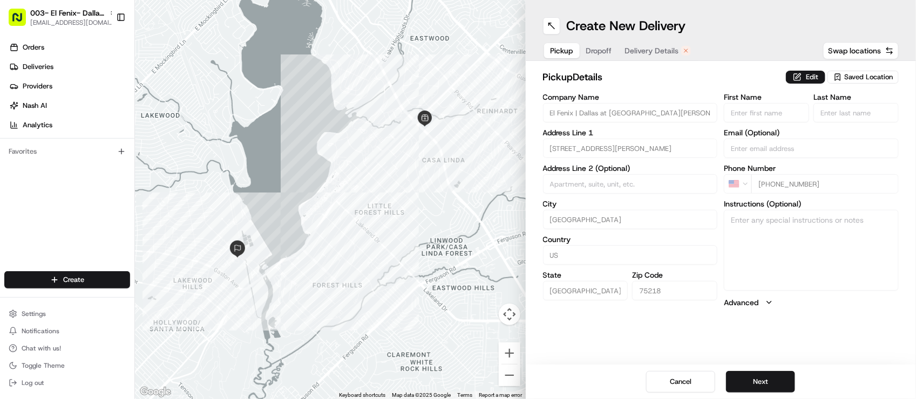
click at [670, 88] on div "pickup Details Edit Saved Location" at bounding box center [721, 79] width 356 height 19
click at [671, 88] on div "pickup Details Edit Saved Location" at bounding box center [721, 79] width 356 height 19
click at [657, 81] on h2 "pickup Details" at bounding box center [661, 77] width 237 height 15
click at [669, 89] on div "pickup Details Edit Saved Location" at bounding box center [721, 79] width 356 height 19
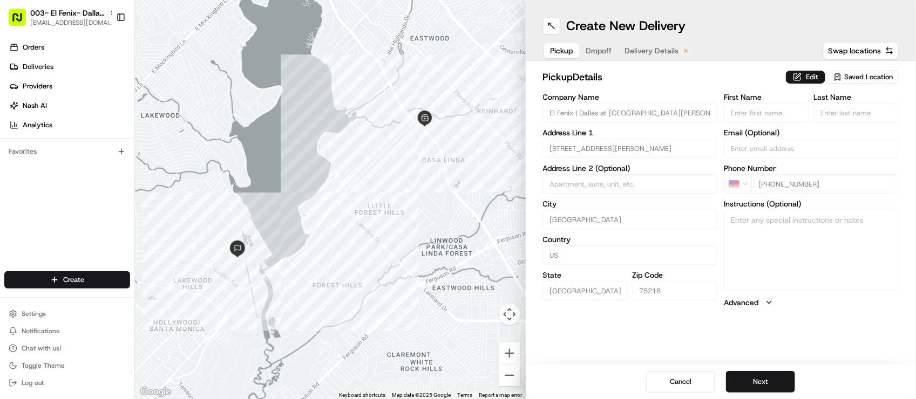
click at [669, 89] on div "pickup Details Edit Saved Location" at bounding box center [721, 79] width 356 height 19
click at [670, 87] on div "pickup Details Edit Saved Location" at bounding box center [721, 79] width 356 height 19
click at [651, 47] on span "Delivery Details" at bounding box center [652, 50] width 54 height 11
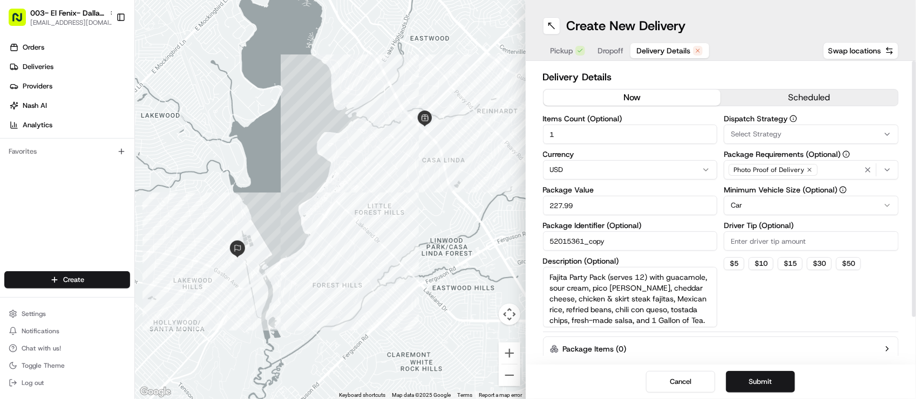
click at [651, 93] on button "now" at bounding box center [632, 98] width 178 height 16
click at [776, 97] on button "scheduled" at bounding box center [809, 98] width 178 height 16
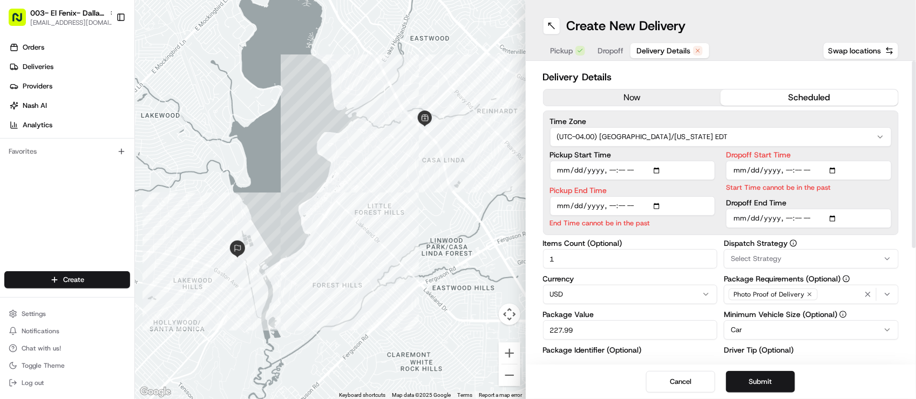
click at [671, 105] on button "now" at bounding box center [632, 98] width 178 height 16
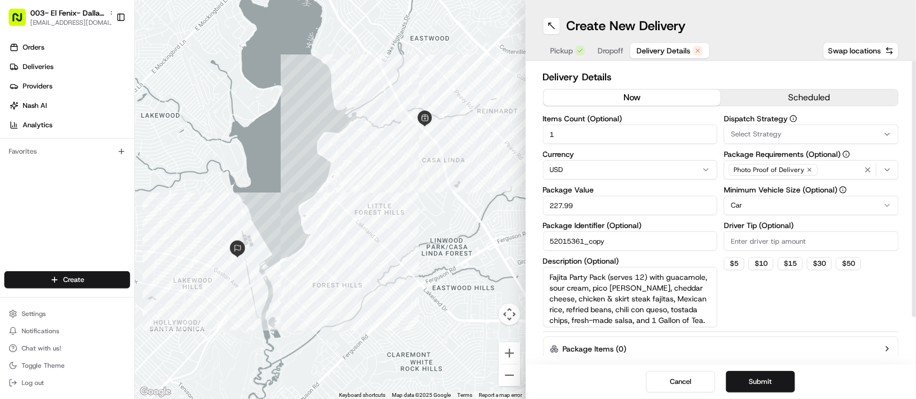
click at [595, 55] on div "Pickup Dropoff Delivery Details" at bounding box center [626, 50] width 167 height 19
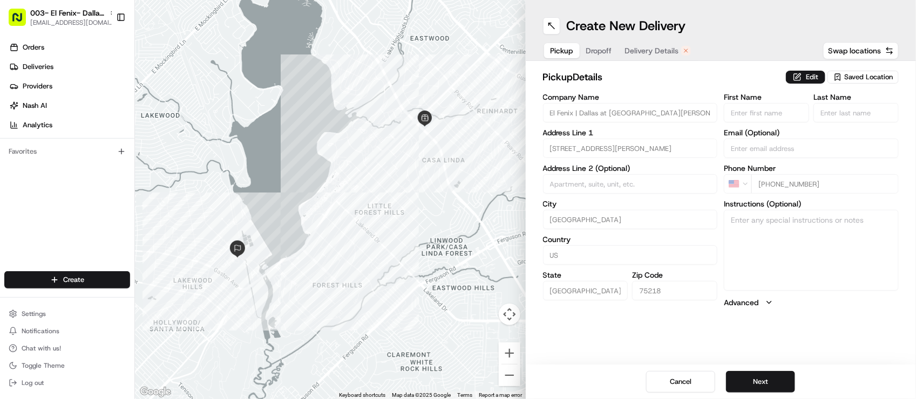
click at [608, 46] on span "Dropoff" at bounding box center [599, 50] width 26 height 11
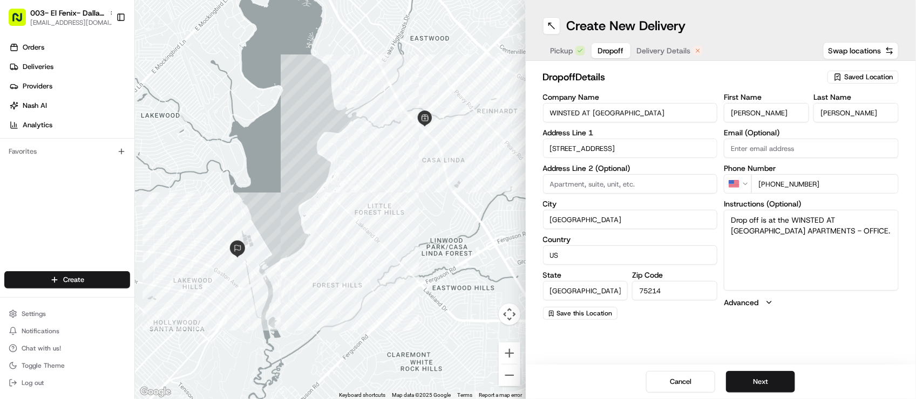
click at [656, 44] on button "Delivery Details" at bounding box center [669, 50] width 79 height 15
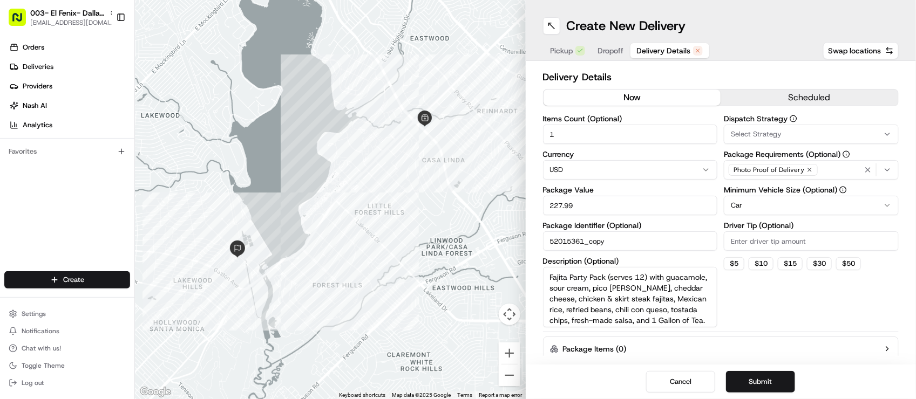
click at [638, 43] on button "Delivery Details" at bounding box center [669, 50] width 79 height 15
click at [617, 49] on span "Dropoff" at bounding box center [611, 50] width 26 height 11
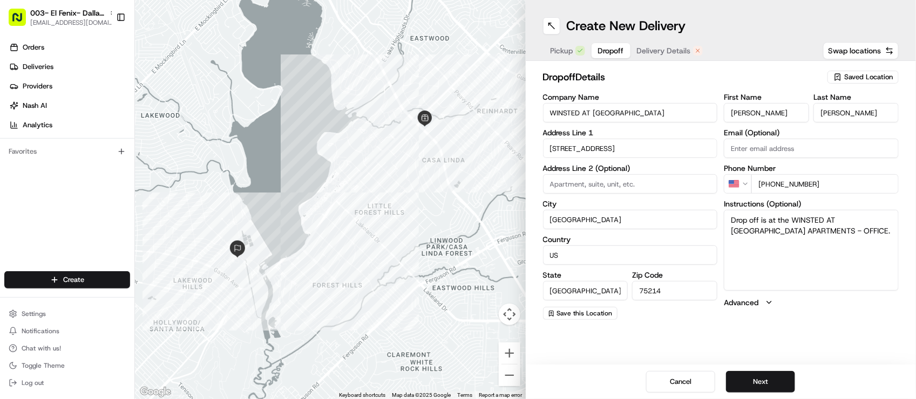
click at [686, 41] on div "Pickup Dropoff Delivery Details" at bounding box center [626, 50] width 167 height 19
click at [723, 45] on div "Pickup Dropoff Delivery Details Swap locations" at bounding box center [721, 50] width 356 height 19
click at [662, 59] on div "Create New Delivery Pickup Dropoff Delivery Details Swap locations dropoff Deta…" at bounding box center [721, 199] width 391 height 399
click at [665, 57] on button "Delivery Details" at bounding box center [669, 50] width 79 height 15
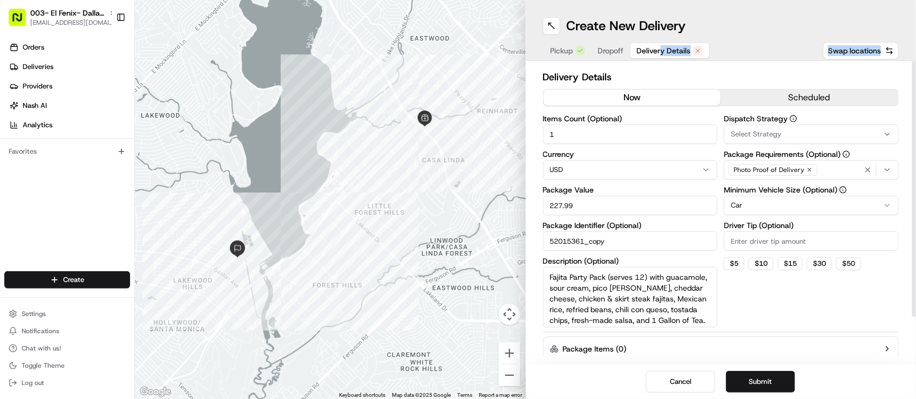
click at [697, 57] on button "Delivery Details" at bounding box center [669, 50] width 79 height 15
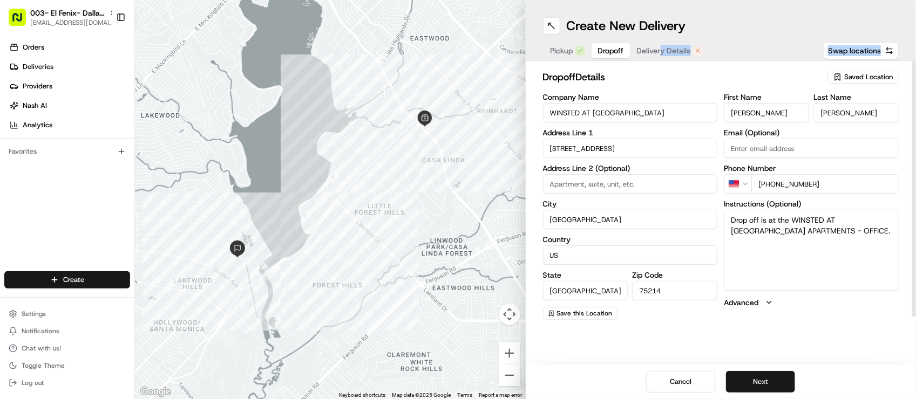
click at [609, 47] on span "Dropoff" at bounding box center [611, 50] width 26 height 11
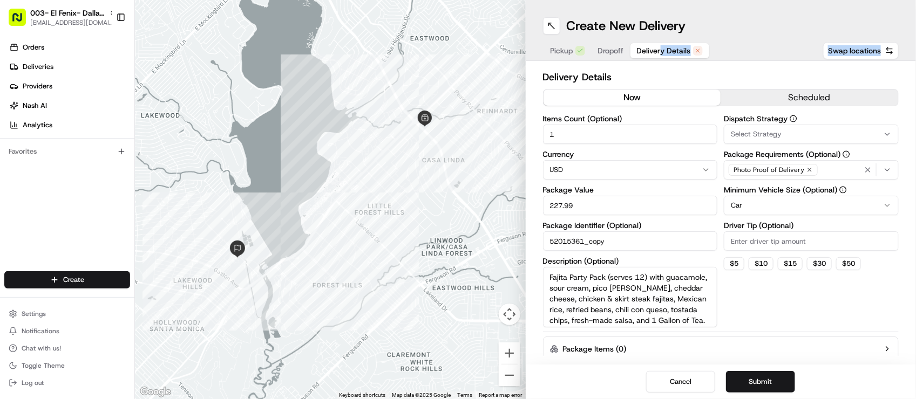
click at [684, 51] on span "Delivery Details" at bounding box center [664, 50] width 54 height 11
click at [610, 58] on div "Pickup Dropoff Delivery Details" at bounding box center [626, 50] width 167 height 19
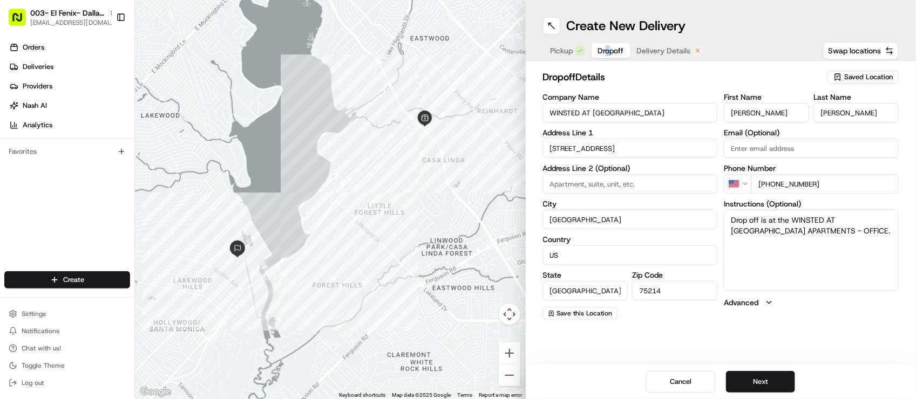
drag, startPoint x: 603, startPoint y: 52, endPoint x: 591, endPoint y: 52, distance: 12.4
click at [603, 52] on span "Dropoff" at bounding box center [611, 50] width 26 height 11
click at [567, 52] on span "Pickup" at bounding box center [561, 50] width 23 height 11
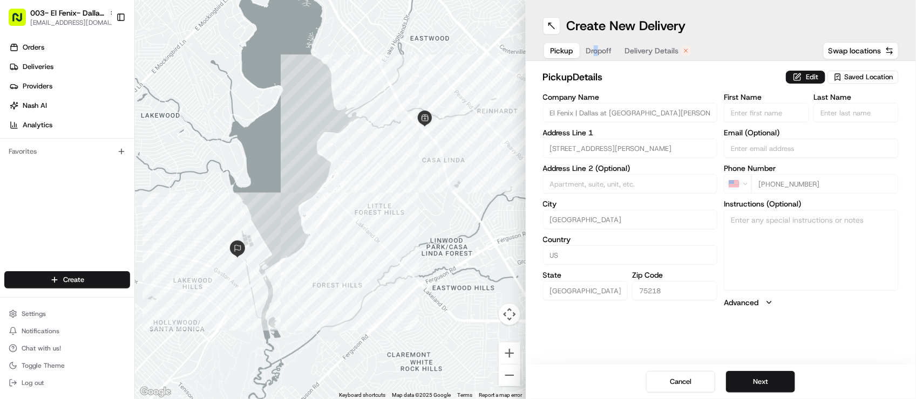
click at [612, 49] on button "Dropoff" at bounding box center [599, 50] width 39 height 15
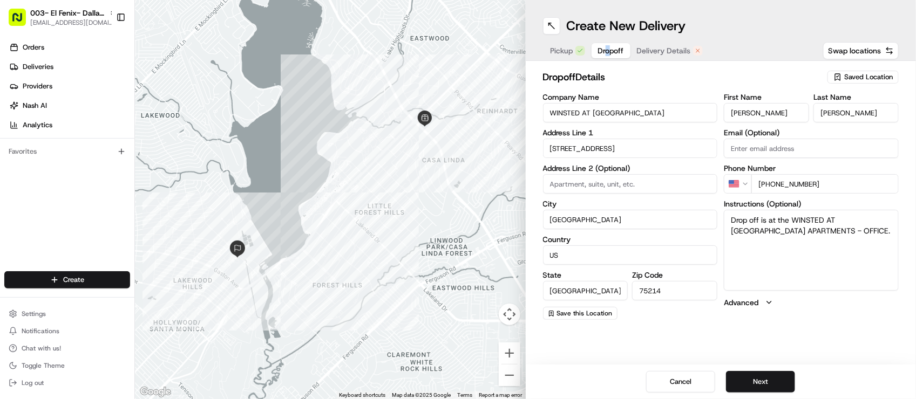
click at [670, 46] on span "Delivery Details" at bounding box center [664, 50] width 54 height 11
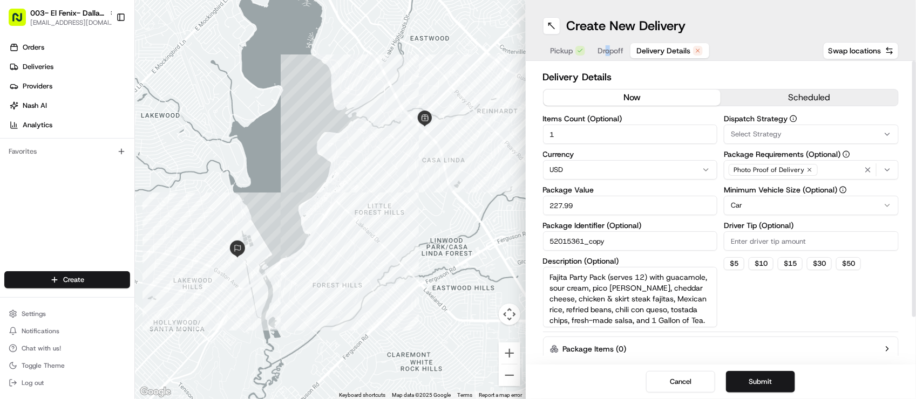
click at [615, 43] on button "Dropoff" at bounding box center [610, 50] width 39 height 15
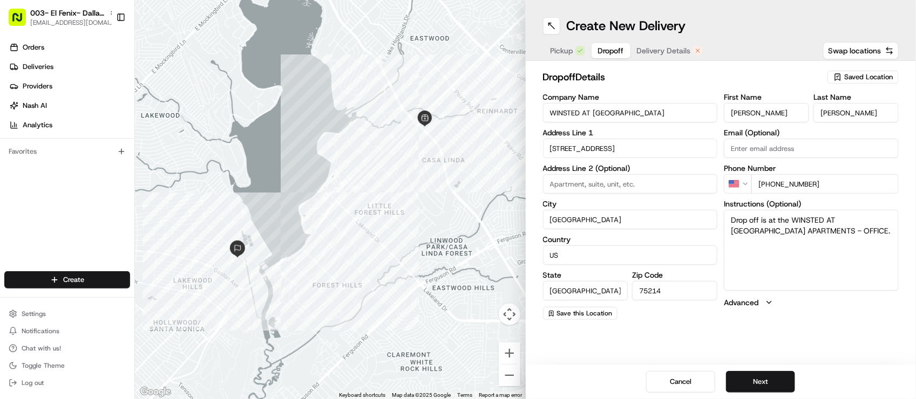
click at [721, 42] on div "Pickup Dropoff Delivery Details Swap locations" at bounding box center [721, 50] width 356 height 19
click at [803, 336] on div "Create New Delivery Pickup Dropoff Delivery Details Swap locations dropoff Deta…" at bounding box center [721, 199] width 391 height 399
click at [800, 349] on div "Create New Delivery Pickup Dropoff Delivery Details Swap locations dropoff Deta…" at bounding box center [721, 199] width 391 height 399
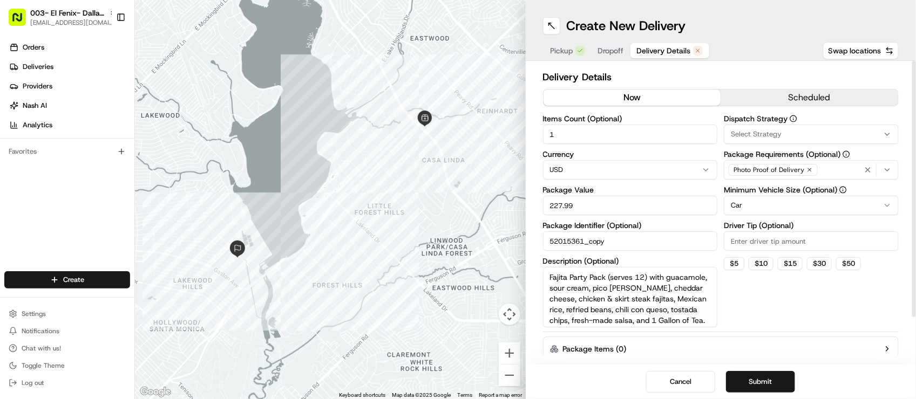
click at [667, 46] on span "Delivery Details" at bounding box center [664, 50] width 54 height 11
click at [623, 41] on div "Pickup Dropoff Delivery Details" at bounding box center [626, 50] width 167 height 19
click at [614, 49] on span "Dropoff" at bounding box center [611, 50] width 26 height 11
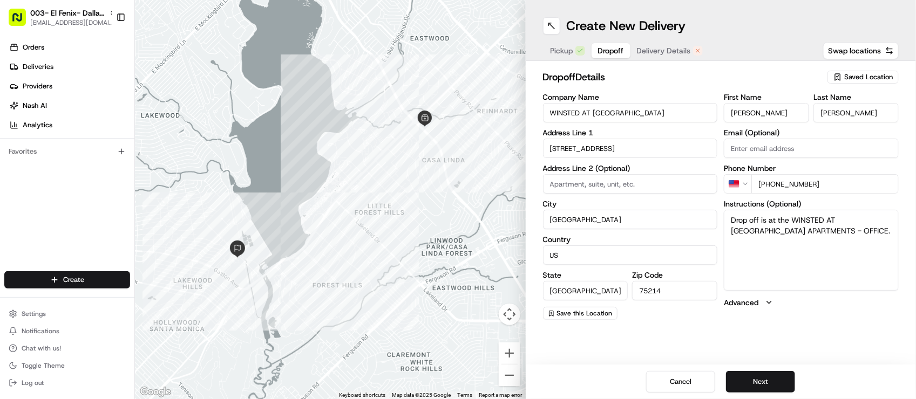
click at [685, 52] on span "Delivery Details" at bounding box center [664, 50] width 54 height 11
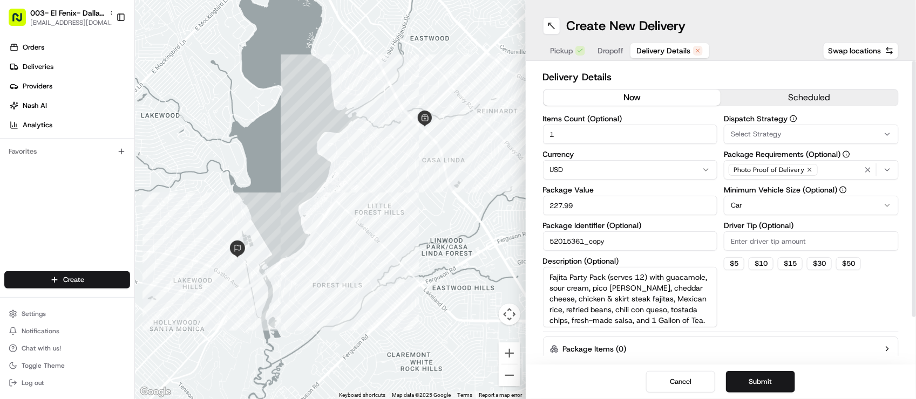
click at [613, 55] on span "Dropoff" at bounding box center [611, 50] width 26 height 11
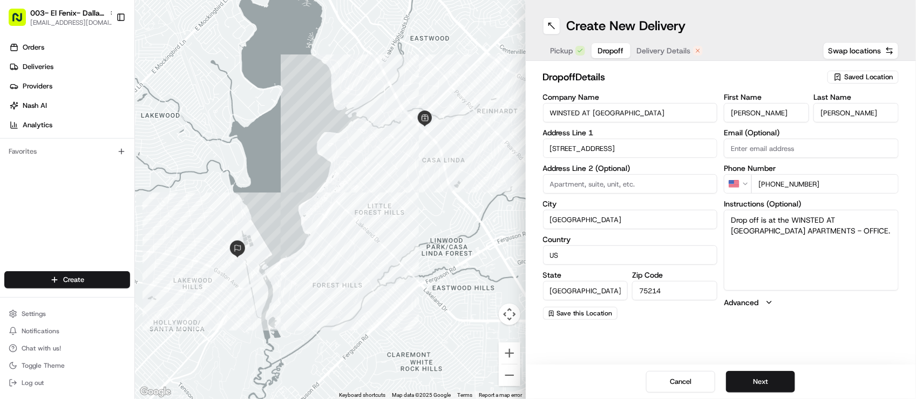
click at [570, 56] on span "Pickup" at bounding box center [561, 50] width 23 height 11
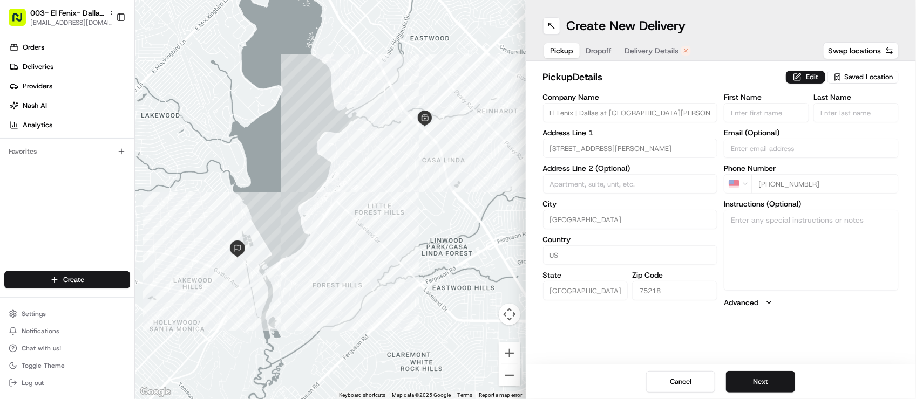
click at [608, 50] on span "Dropoff" at bounding box center [599, 50] width 26 height 11
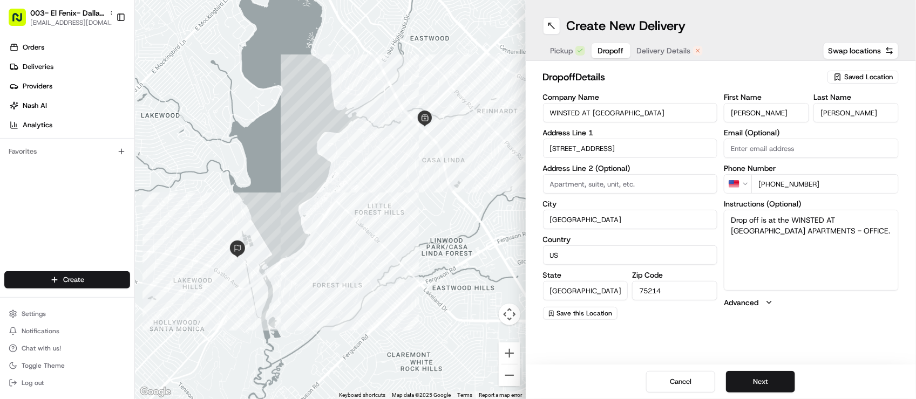
click at [678, 49] on span "Delivery Details" at bounding box center [664, 50] width 54 height 11
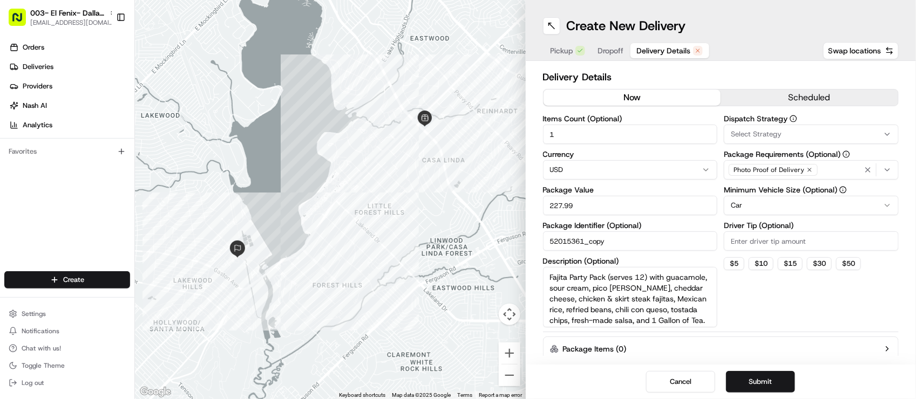
click at [606, 47] on span "Dropoff" at bounding box center [611, 50] width 26 height 11
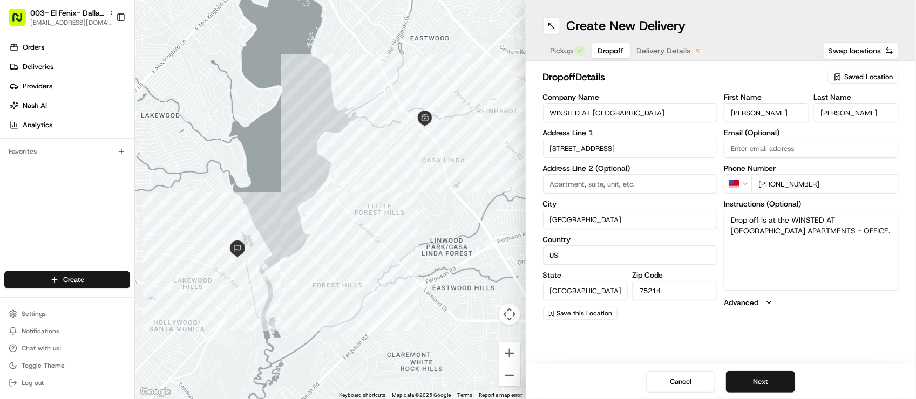
click at [573, 52] on button "Pickup" at bounding box center [567, 50] width 47 height 15
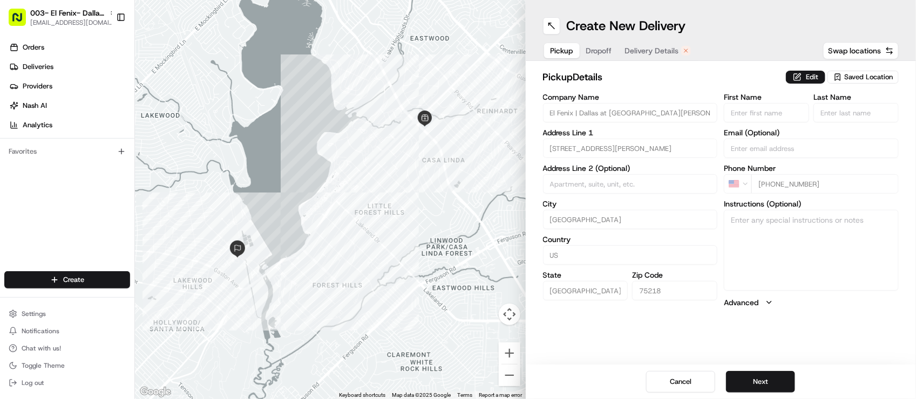
click at [611, 52] on span "Dropoff" at bounding box center [599, 50] width 26 height 11
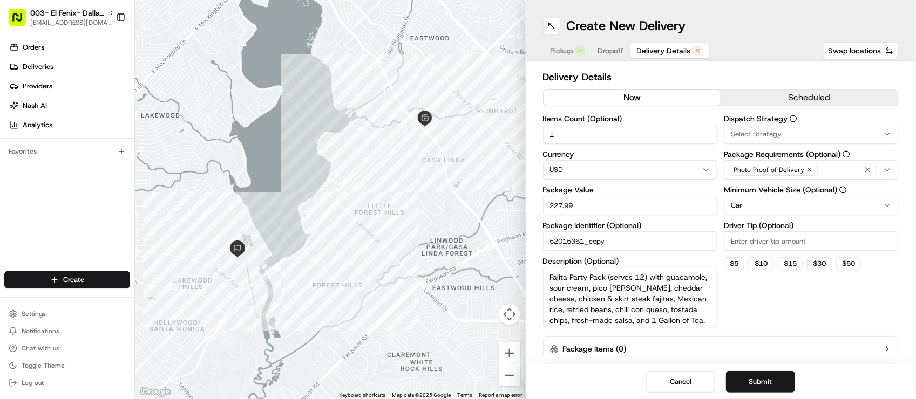
click at [660, 49] on span "Delivery Details" at bounding box center [664, 50] width 54 height 11
click at [609, 46] on span "Dropoff" at bounding box center [611, 50] width 26 height 11
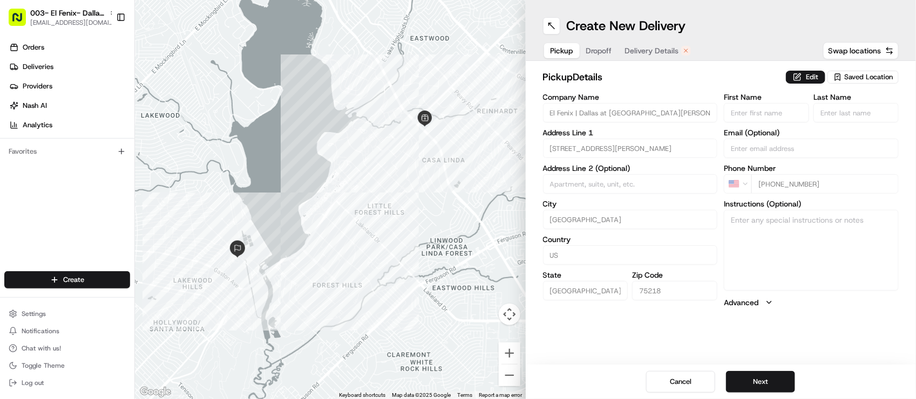
click at [550, 50] on span "Pickup" at bounding box center [561, 50] width 23 height 11
click at [641, 41] on div "Pickup Dropoff Delivery Details" at bounding box center [620, 50] width 155 height 19
click at [643, 47] on span "Delivery Details" at bounding box center [652, 50] width 54 height 11
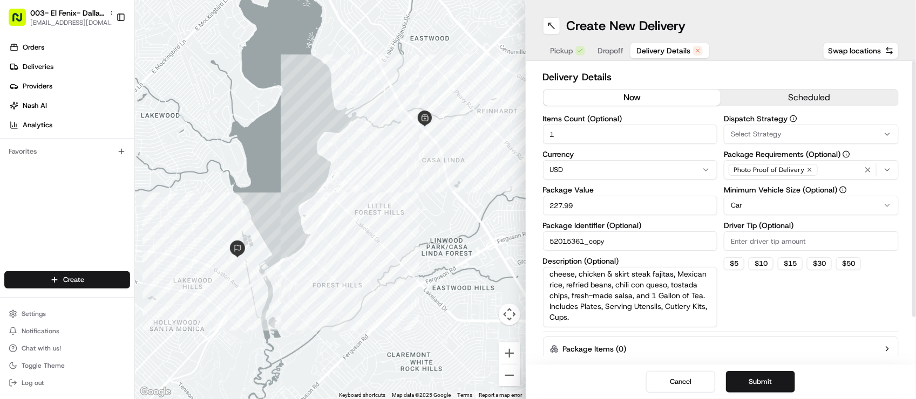
scroll to position [53, 0]
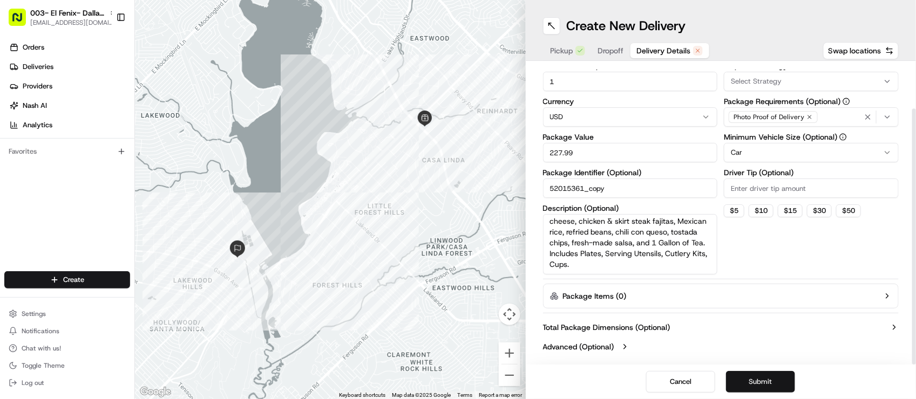
click at [748, 387] on button "Submit" at bounding box center [760, 382] width 69 height 22
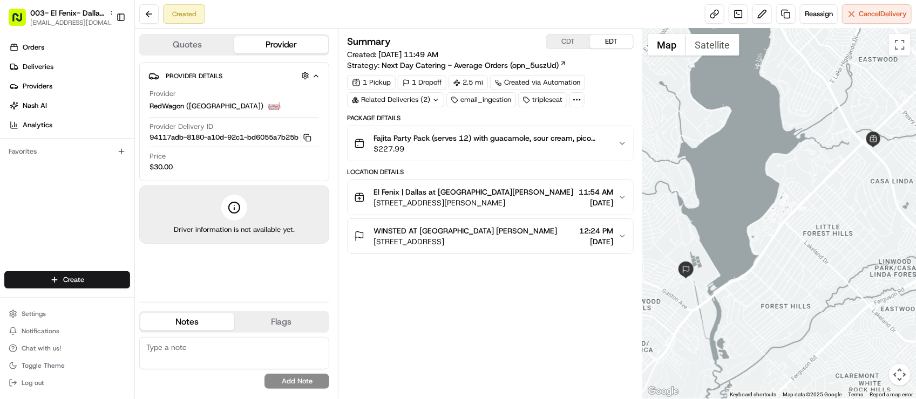
click at [529, 321] on div "Summary CDT EDT Created: [DATE] 11:49 AM Strategy: Next Day Catering - Average …" at bounding box center [490, 213] width 286 height 359
click at [813, 9] on span "Reassign" at bounding box center [819, 14] width 28 height 10
drag, startPoint x: 250, startPoint y: 128, endPoint x: 288, endPoint y: 124, distance: 38.0
click at [249, 128] on div "Provider Delivery ID 94117adb-8180-a10d-92c1-bd6055a7b25b Copy 94117adb-8180-a1…" at bounding box center [233, 132] width 169 height 21
click at [600, 4] on div "Created Reassign Cancel Delivery" at bounding box center [525, 14] width 781 height 29
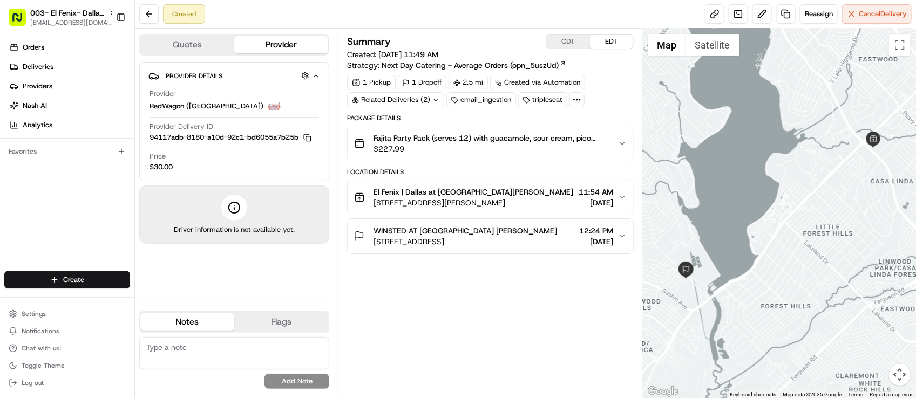
click at [652, 4] on div "Created Reassign Cancel Delivery" at bounding box center [525, 14] width 781 height 29
click at [606, 15] on div "Created Reassign Cancel Delivery" at bounding box center [525, 14] width 781 height 29
click at [512, 36] on div "Summary CDT EDT" at bounding box center [490, 41] width 286 height 15
click at [506, 29] on div "Summary CDT EDT Created: [DATE] 11:49 AM Strategy: Next Day Catering - Average …" at bounding box center [490, 214] width 304 height 370
click at [506, 27] on div "Created Reassign Cancel Delivery" at bounding box center [525, 14] width 781 height 29
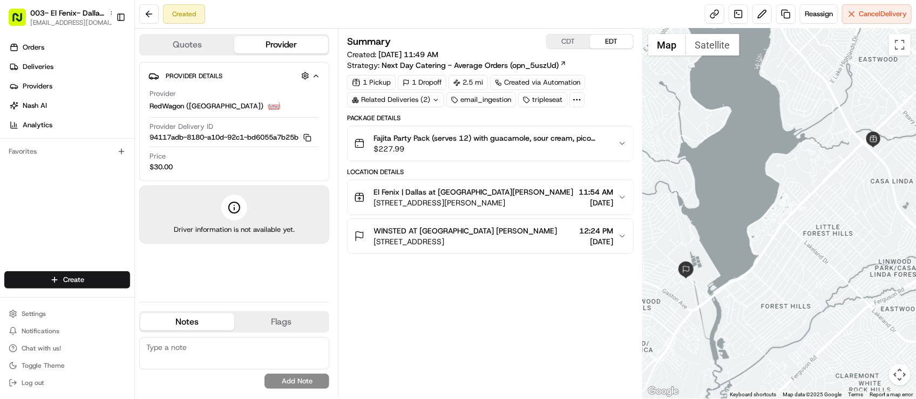
click at [506, 27] on div "Created Reassign Cancel Delivery" at bounding box center [525, 14] width 781 height 29
click at [507, 27] on div "Created Reassign Cancel Delivery" at bounding box center [525, 14] width 781 height 29
click at [467, 30] on div "Summary CDT EDT Created: [DATE] 11:49 AM Strategy: Next Day Catering - Average …" at bounding box center [490, 214] width 304 height 370
click at [553, 308] on div "Summary CDT EDT Created: [DATE] 11:49 AM Strategy: Next Day Catering - Average …" at bounding box center [490, 213] width 286 height 359
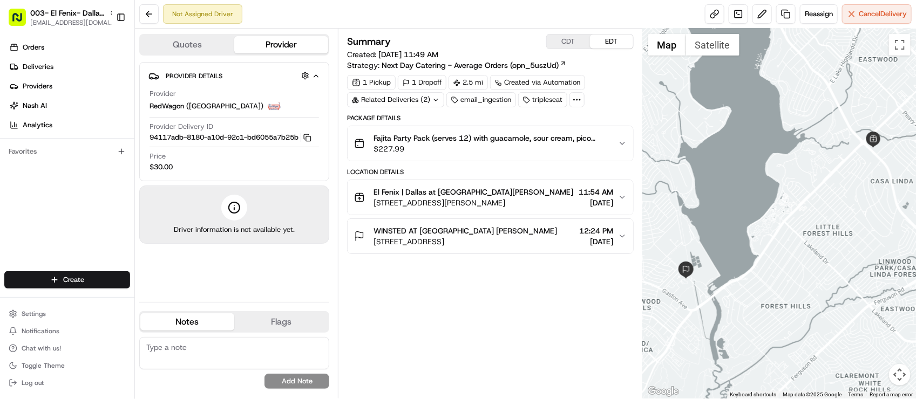
click at [270, 5] on div "Not Assigned Driver Reassign Cancel Delivery" at bounding box center [525, 14] width 781 height 29
click at [535, 147] on span "$227.99" at bounding box center [490, 149] width 235 height 11
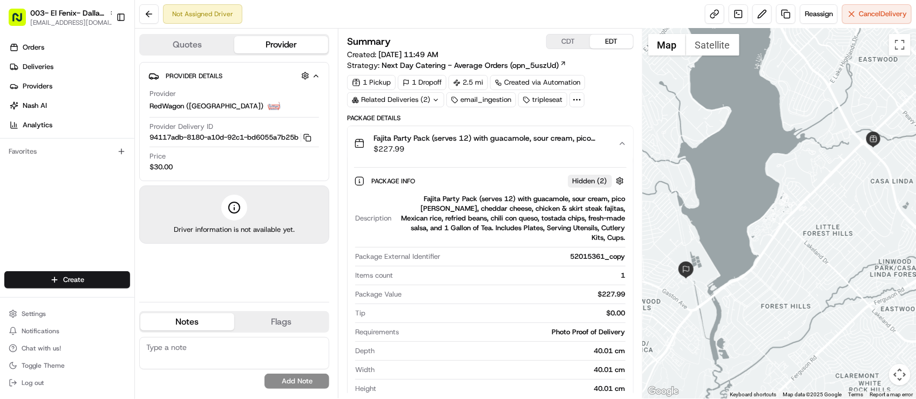
click at [535, 147] on span "$227.99" at bounding box center [490, 149] width 235 height 11
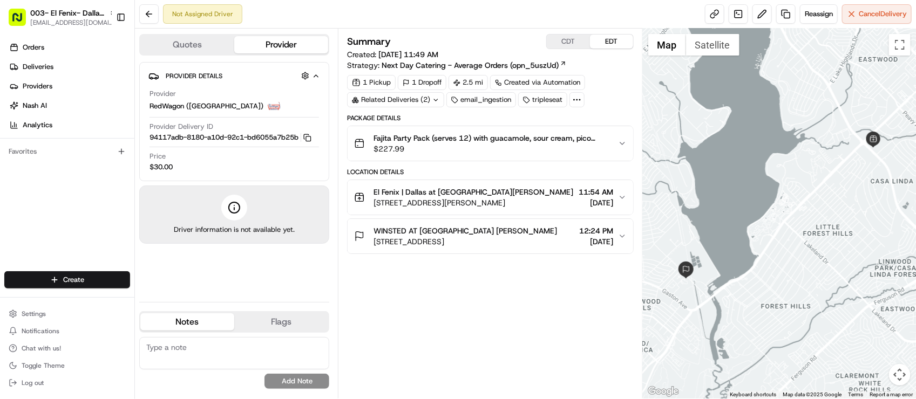
click at [865, 25] on div "Not Assigned Driver Reassign Cancel Delivery" at bounding box center [525, 14] width 781 height 29
click at [867, 17] on span "Cancel Delivery" at bounding box center [883, 14] width 48 height 10
click at [500, 348] on div "Summary CDT EDT Created: [DATE] 11:49 AM Strategy: Next Day Catering - Average …" at bounding box center [490, 213] width 286 height 359
click at [487, 226] on button "WINSTED AT [GEOGRAPHIC_DATA] [PERSON_NAME] [STREET_ADDRESS] 12:24 PM [DATE]" at bounding box center [490, 236] width 285 height 35
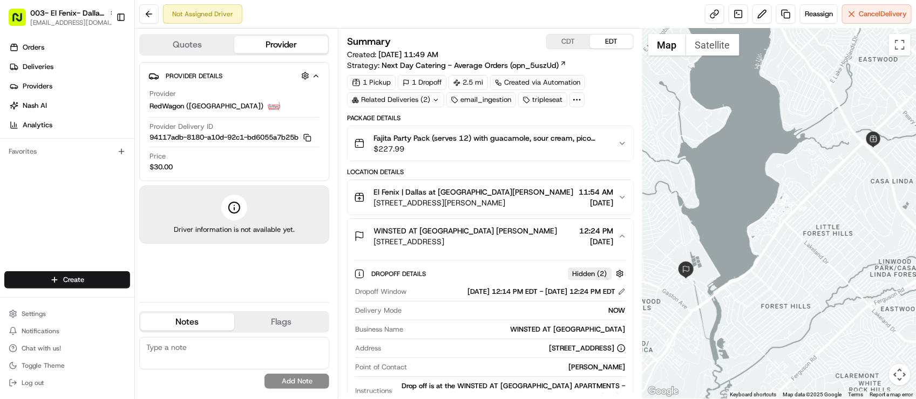
click at [499, 205] on span "[STREET_ADDRESS][PERSON_NAME]" at bounding box center [473, 202] width 200 height 11
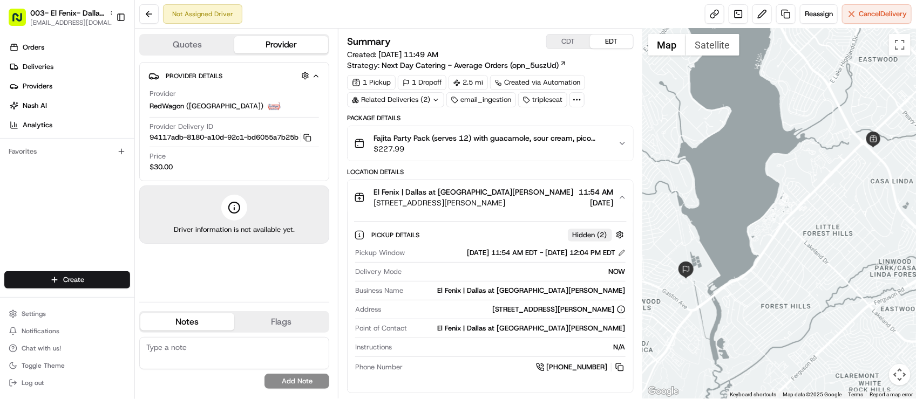
click at [522, 271] on div "NOW" at bounding box center [515, 272] width 219 height 10
click at [529, 221] on div "Pickup Details Hidden ( 2 ) Pickup Window [DATE] 11:54 AM EDT - [DATE] 12:04 PM…" at bounding box center [490, 299] width 285 height 169
click at [529, 208] on div "El Fenix | [GEOGRAPHIC_DATA] at [GEOGRAPHIC_DATA][PERSON_NAME] [STREET_ADDRESS]…" at bounding box center [485, 198] width 263 height 22
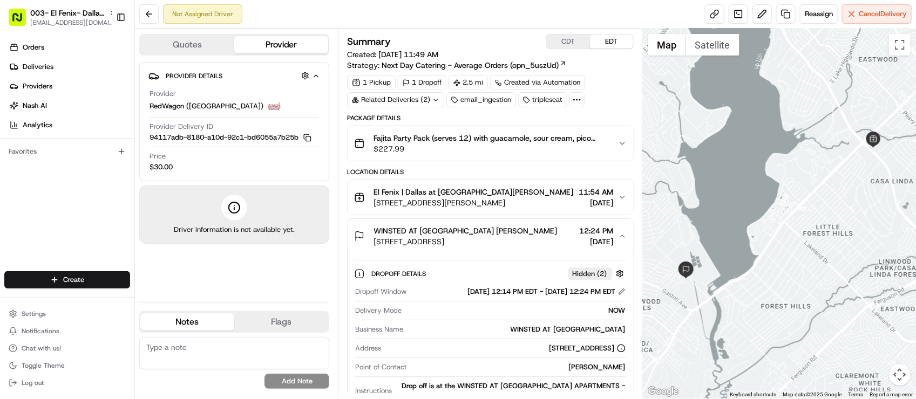
click at [451, 23] on div "Not Assigned Driver Reassign Cancel Delivery" at bounding box center [525, 14] width 781 height 29
click at [455, 18] on div "Not Assigned Driver Reassign Cancel Delivery" at bounding box center [525, 14] width 781 height 29
click at [536, 190] on div "El Fenix | [GEOGRAPHIC_DATA] at [GEOGRAPHIC_DATA][PERSON_NAME] [STREET_ADDRESS]…" at bounding box center [485, 198] width 263 height 22
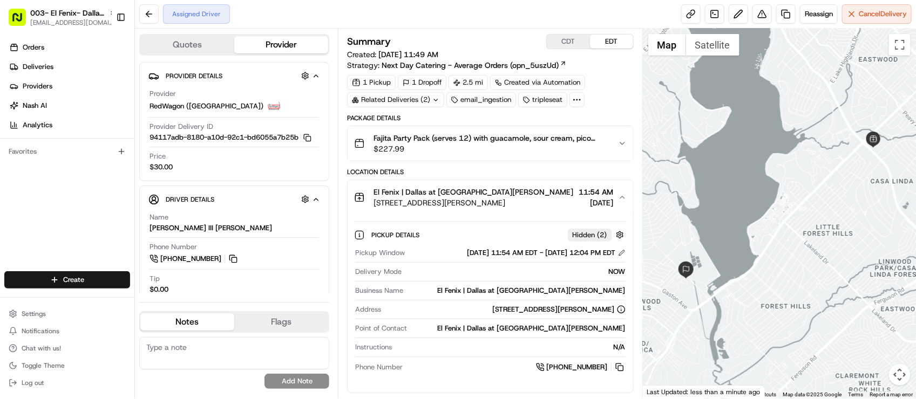
click at [536, 190] on div "El Fenix | [GEOGRAPHIC_DATA] at [GEOGRAPHIC_DATA][PERSON_NAME] [STREET_ADDRESS]…" at bounding box center [485, 198] width 263 height 22
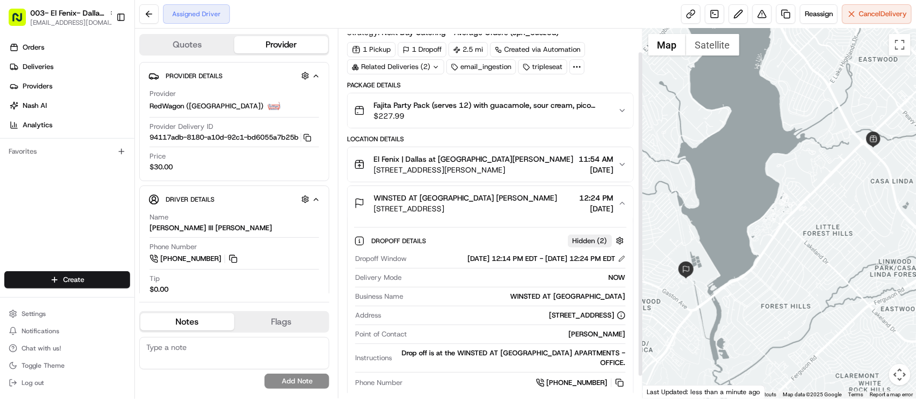
scroll to position [51, 0]
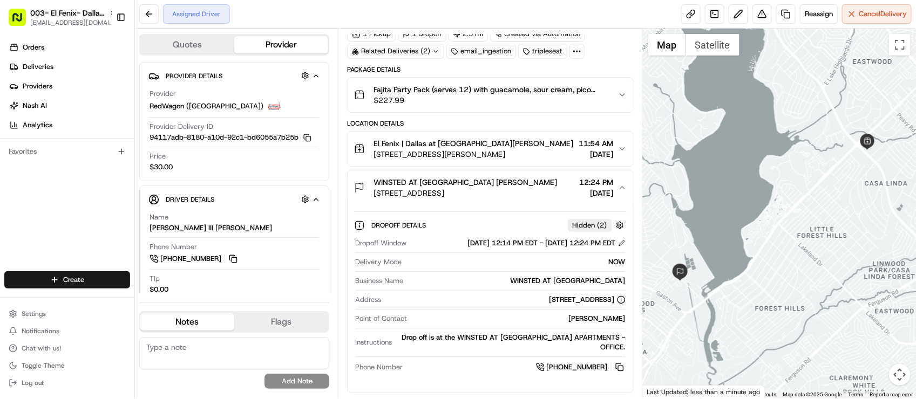
drag, startPoint x: 718, startPoint y: 292, endPoint x: 703, endPoint y: 335, distance: 45.2
click at [700, 333] on div at bounding box center [779, 214] width 273 height 370
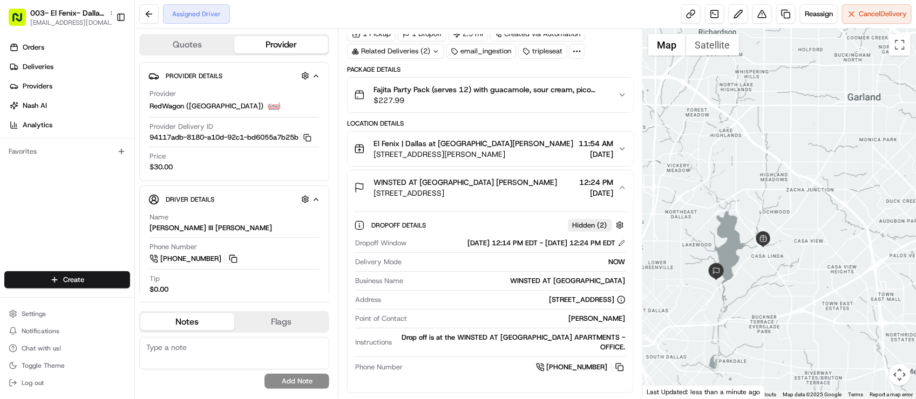
click at [453, 186] on span "WINSTED AT [GEOGRAPHIC_DATA] [PERSON_NAME]" at bounding box center [464, 182] width 183 height 11
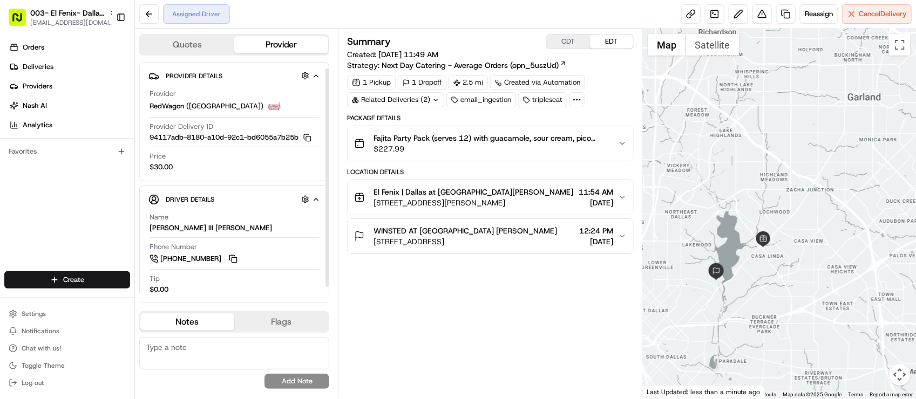
scroll to position [13, 0]
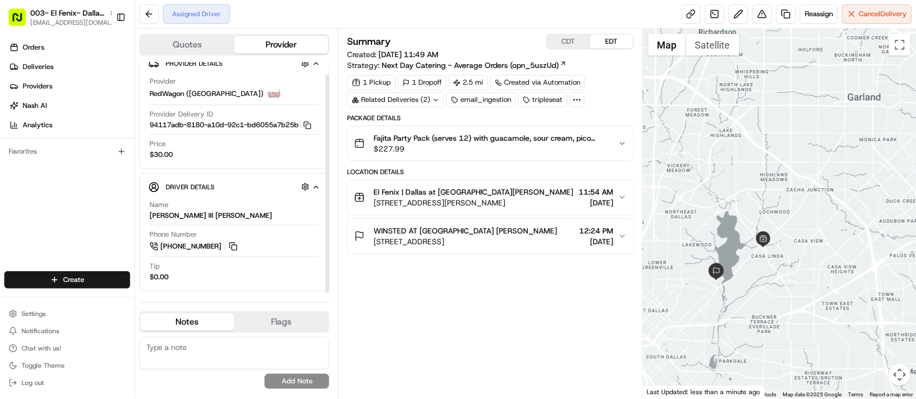
click at [543, 193] on div "El Fenix | [GEOGRAPHIC_DATA] at [GEOGRAPHIC_DATA][PERSON_NAME] [STREET_ADDRESS]…" at bounding box center [485, 198] width 263 height 22
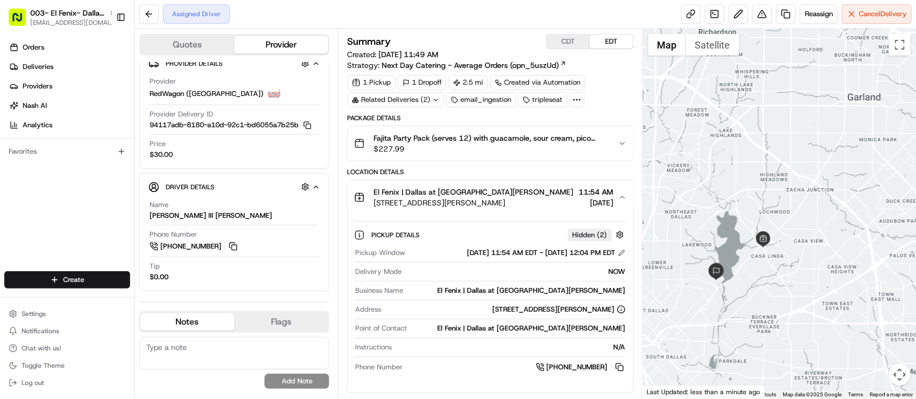
click at [546, 203] on div "El Fenix | [GEOGRAPHIC_DATA] at [GEOGRAPHIC_DATA][PERSON_NAME] [STREET_ADDRESS]…" at bounding box center [485, 198] width 263 height 22
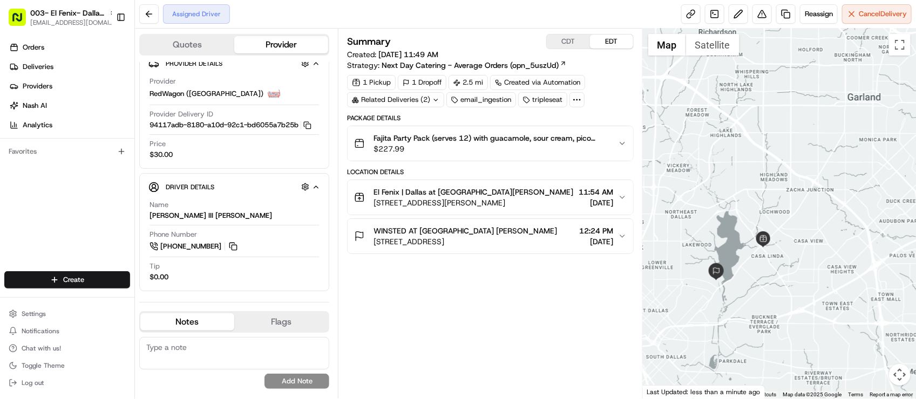
click at [605, 202] on span "[DATE]" at bounding box center [596, 202] width 35 height 11
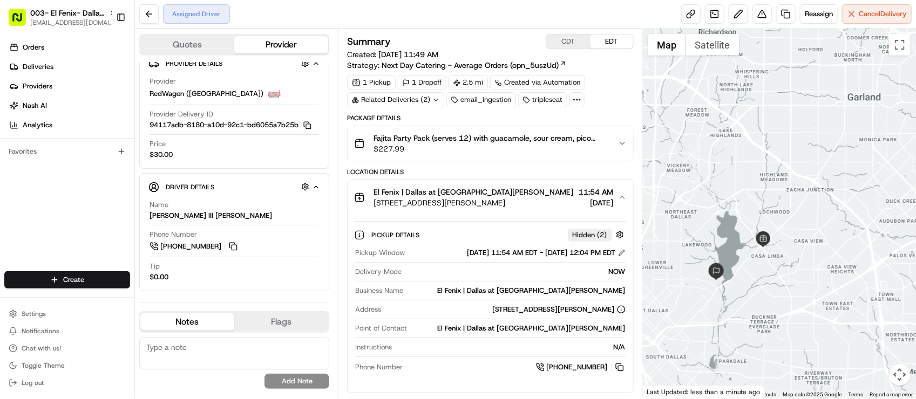
click at [605, 202] on span "[DATE]" at bounding box center [596, 202] width 35 height 11
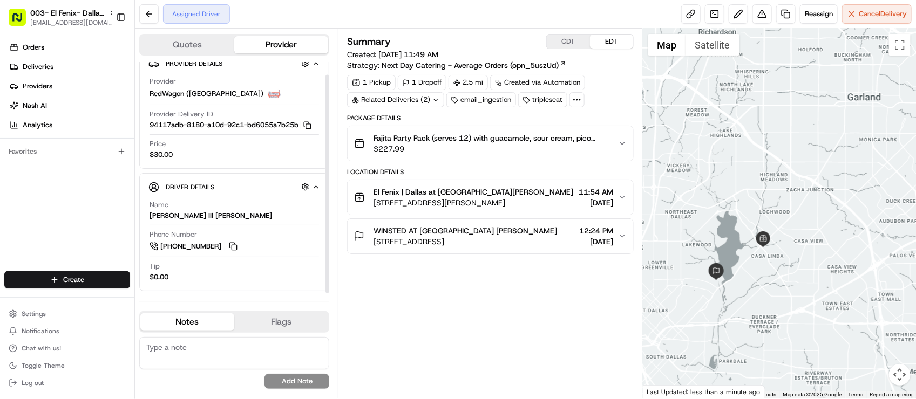
click at [578, 338] on div "Summary CDT EDT Created: [DATE] 11:49 AM Strategy: Next Day Catering - Average …" at bounding box center [490, 213] width 286 height 359
click at [575, 270] on div "Summary CDT EDT Created: [DATE] 11:49 AM Strategy: Next Day Catering - Average …" at bounding box center [490, 213] width 286 height 359
drag, startPoint x: 762, startPoint y: 197, endPoint x: 772, endPoint y: 247, distance: 50.1
click at [772, 247] on div at bounding box center [779, 214] width 273 height 370
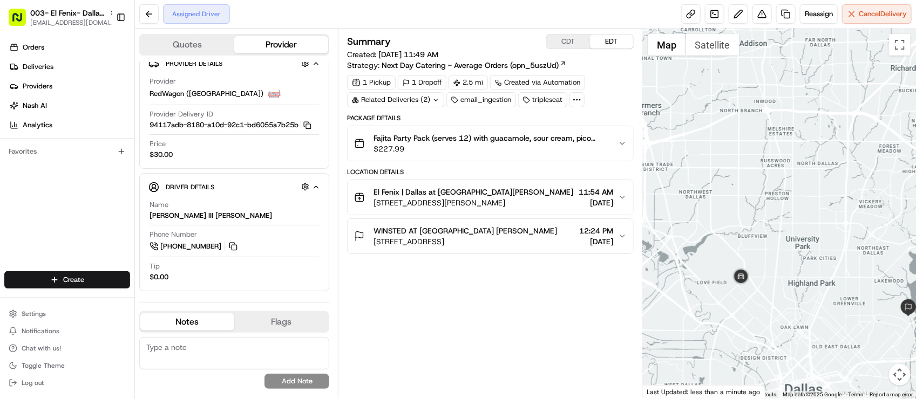
click at [521, 317] on div "Summary CDT EDT Created: [DATE] 11:49 AM Strategy: Next Day Catering - Average …" at bounding box center [490, 213] width 286 height 359
click at [212, 281] on div "Tip $0.00" at bounding box center [233, 272] width 169 height 21
click at [475, 343] on div "Summary CDT EDT Created: [DATE] 11:49 AM Strategy: Next Day Catering - Average …" at bounding box center [490, 213] width 286 height 359
click at [517, 27] on div "Assigned Driver Reassign Cancel Delivery" at bounding box center [525, 14] width 781 height 29
click at [855, 12] on button "Cancel Delivery" at bounding box center [877, 13] width 70 height 19
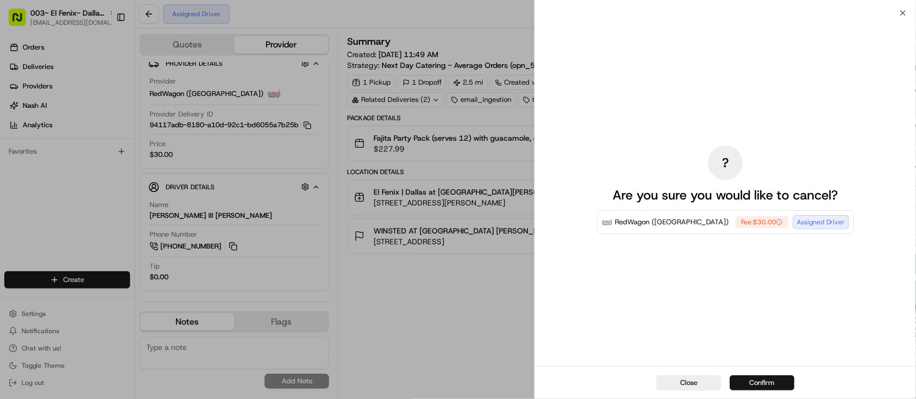
click at [781, 387] on button "Confirm" at bounding box center [762, 383] width 65 height 15
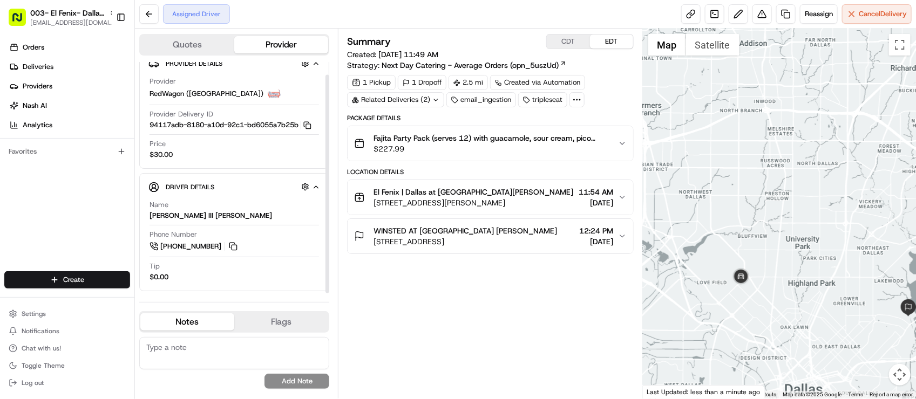
click at [305, 205] on div "Name [PERSON_NAME] III [PERSON_NAME]" at bounding box center [233, 210] width 169 height 21
click at [192, 339] on textarea at bounding box center [234, 353] width 190 height 32
click at [195, 360] on textarea at bounding box center [234, 353] width 190 height 32
click at [466, 384] on div "Summary CDT EDT Created: [DATE] 11:49 AM Strategy: Next Day Catering - Average …" at bounding box center [490, 213] width 286 height 359
click at [459, 318] on div "Summary CDT EDT Created: [DATE] 11:49 AM Strategy: Next Day Catering - Average …" at bounding box center [490, 213] width 286 height 359
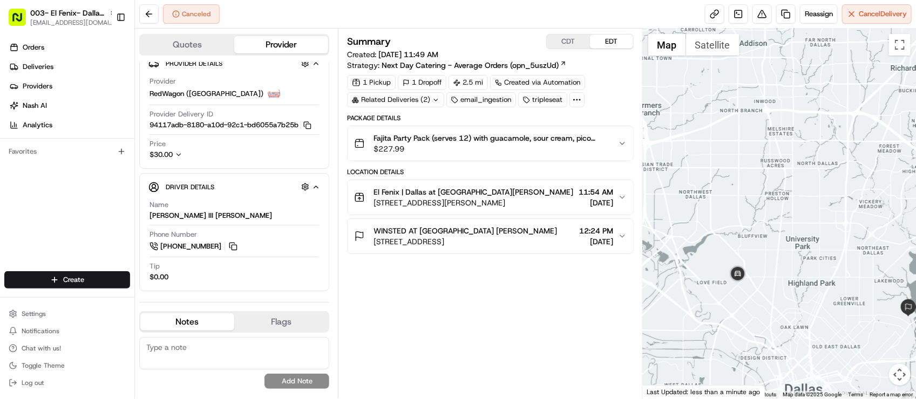
drag, startPoint x: 373, startPoint y: 208, endPoint x: 527, endPoint y: 214, distance: 153.9
click at [527, 214] on button "El Fenix | [GEOGRAPHIC_DATA] at [GEOGRAPHIC_DATA][PERSON_NAME] [STREET_ADDRESS]…" at bounding box center [490, 197] width 285 height 35
copy span "[STREET_ADDRESS][PERSON_NAME]"
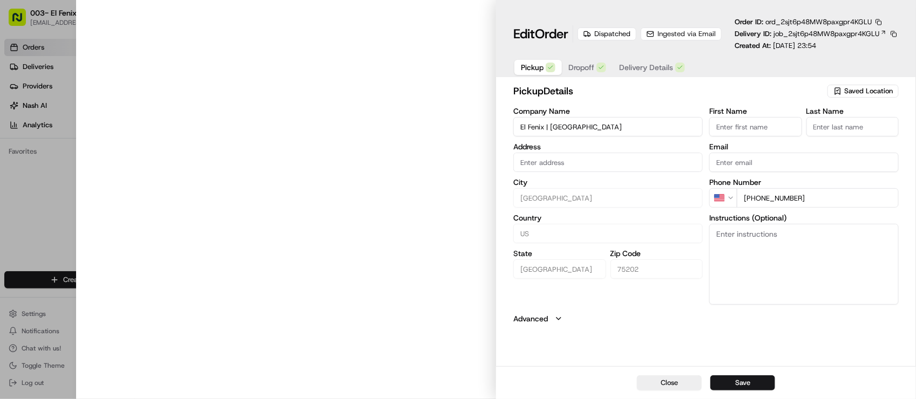
type input "[STREET_ADDRESS][PERSON_NAME]"
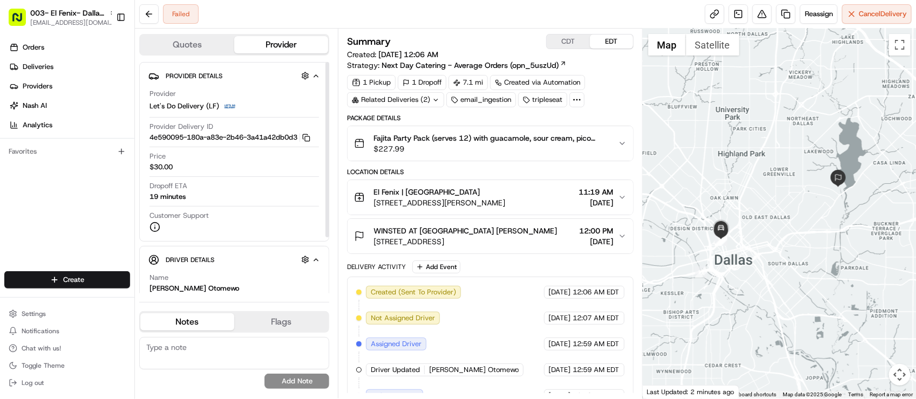
click at [212, 346] on textarea at bounding box center [234, 353] width 190 height 32
paste textarea "255 Casa Linda Plaza, Dallas, TX 75218, US"
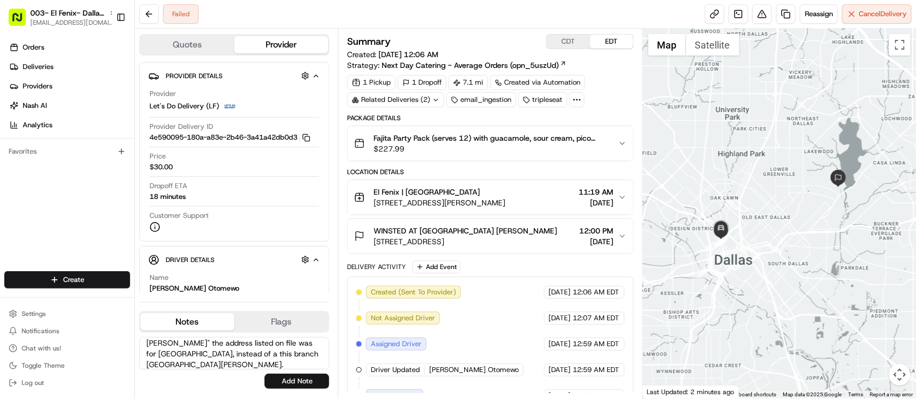
scroll to position [37, 0]
click at [77, 226] on div "Orders Deliveries Providers Nash AI Analytics Favorites" at bounding box center [67, 156] width 134 height 243
click at [259, 362] on textarea "Merchant: The pickup for this delivery was supposed to be "255 Casa Linda Plaza…" at bounding box center [234, 353] width 190 height 32
click at [267, 367] on textarea "Merchant: The pickup for this delivery was supposed to be "255 Casa Linda Plaza…" at bounding box center [234, 353] width 190 height 32
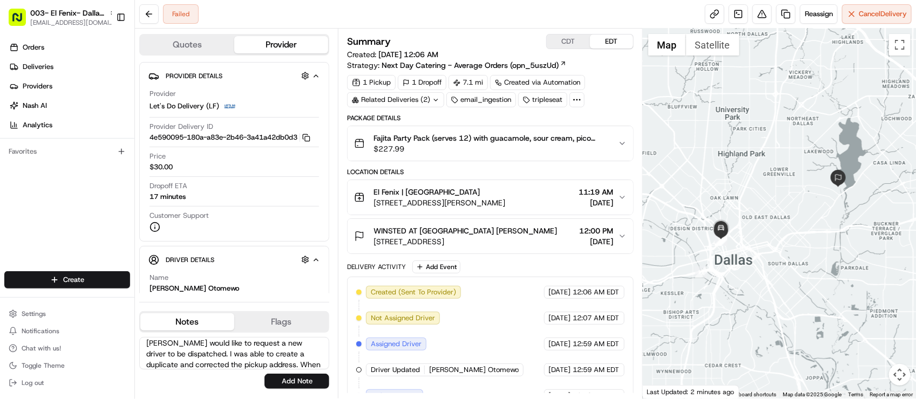
click at [301, 362] on textarea "Merchant: The pickup for this delivery was supposed to be "255 Casa Linda Plaza…" at bounding box center [234, 353] width 190 height 32
click at [285, 363] on textarea "Merchant: The pickup for this delivery was supposed to be "255 Casa Linda Plaza…" at bounding box center [234, 353] width 190 height 32
click at [242, 365] on textarea "Merchant: The pickup for this delivery was supposed to be "255 Casa Linda Plaza…" at bounding box center [234, 353] width 190 height 32
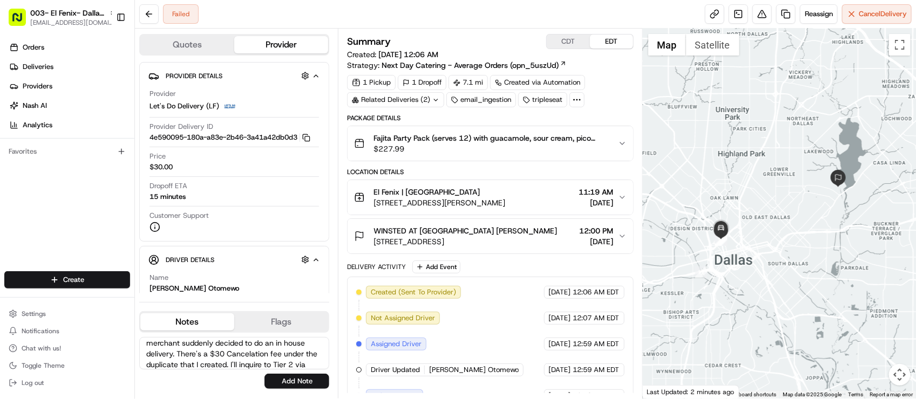
scroll to position [112, 0]
type textarea "Merchant: The pickup for this delivery was supposed to be "255 Casa Linda Plaza…"
click at [316, 378] on button "Add Note" at bounding box center [296, 381] width 65 height 15
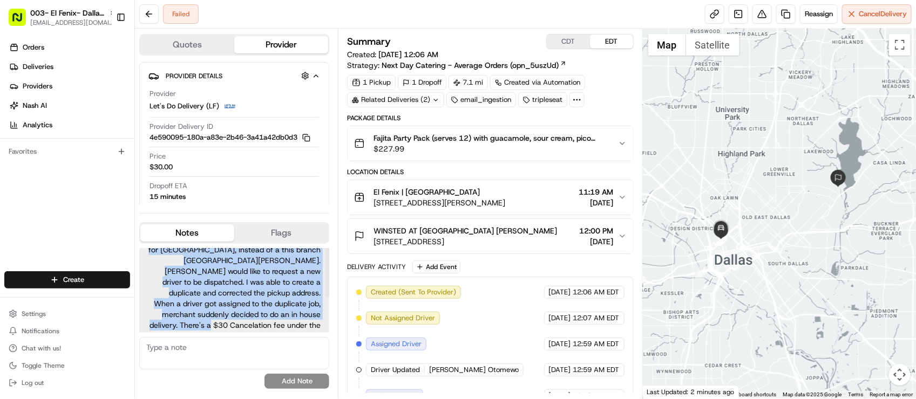
scroll to position [62, 0]
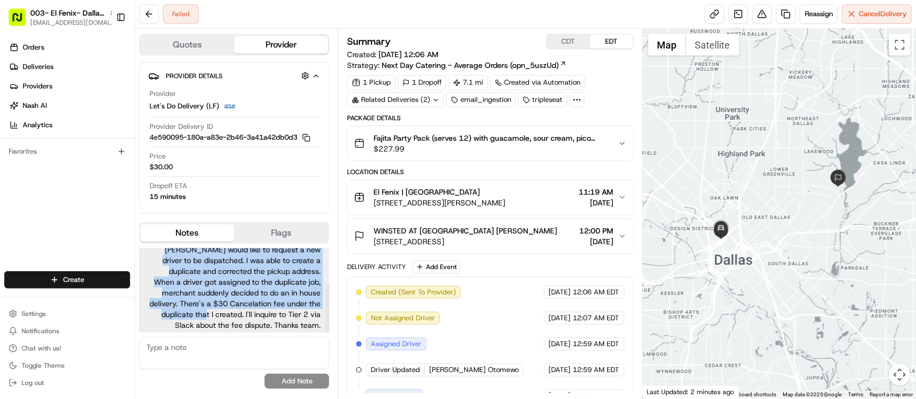
drag, startPoint x: 211, startPoint y: 257, endPoint x: 242, endPoint y: 303, distance: 55.2
click at [242, 303] on span "Merchant: The pickup for this delivery was supposed to be "255 Casa Linda Plaza…" at bounding box center [234, 260] width 173 height 140
copy span "The pickup for this delivery was supposed to be "255 Casa Linda Plaza, Dallas, …"
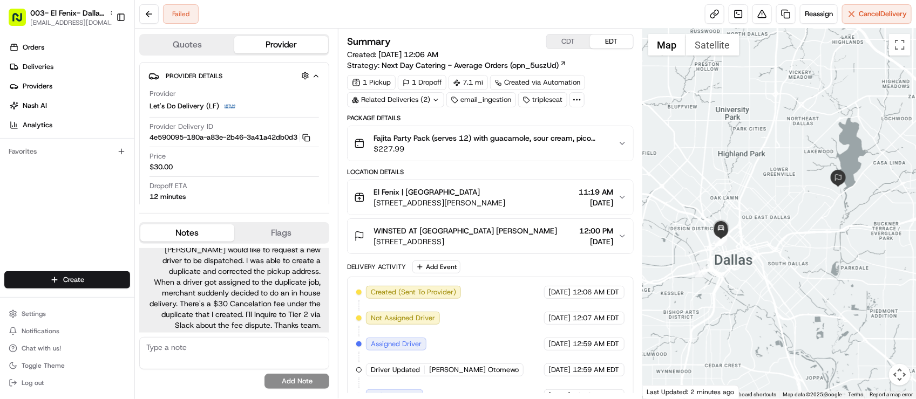
click at [254, 23] on div "Failed Reassign Cancel Delivery" at bounding box center [525, 14] width 781 height 29
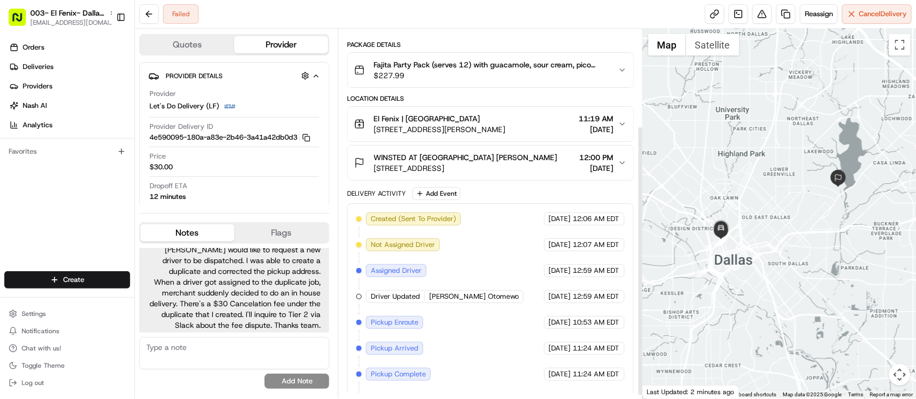
scroll to position [136, 0]
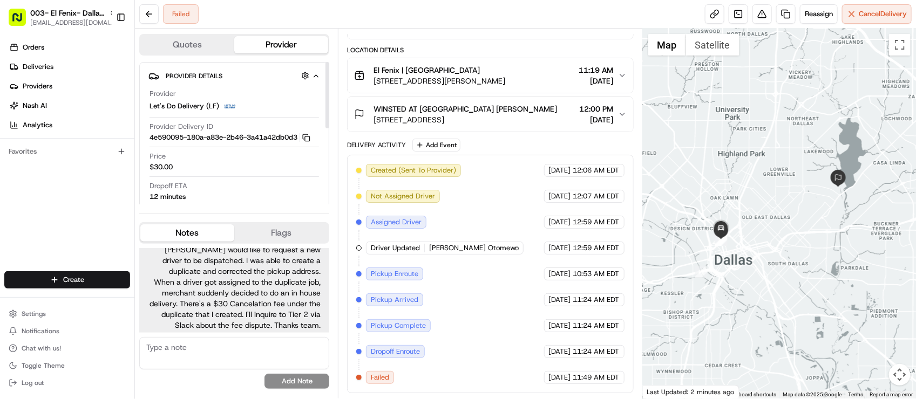
drag, startPoint x: 96, startPoint y: 192, endPoint x: 98, endPoint y: 185, distance: 6.7
click at [96, 193] on div "Orders Deliveries Providers Nash AI Analytics Favorites" at bounding box center [67, 156] width 134 height 243
drag, startPoint x: 519, startPoint y: 350, endPoint x: 524, endPoint y: 284, distance: 66.1
click at [519, 350] on div "Created (Sent To Provider) Let's Do Delivery (LF) 08/22/2025 12:06 AM EDT Not A…" at bounding box center [490, 274] width 268 height 220
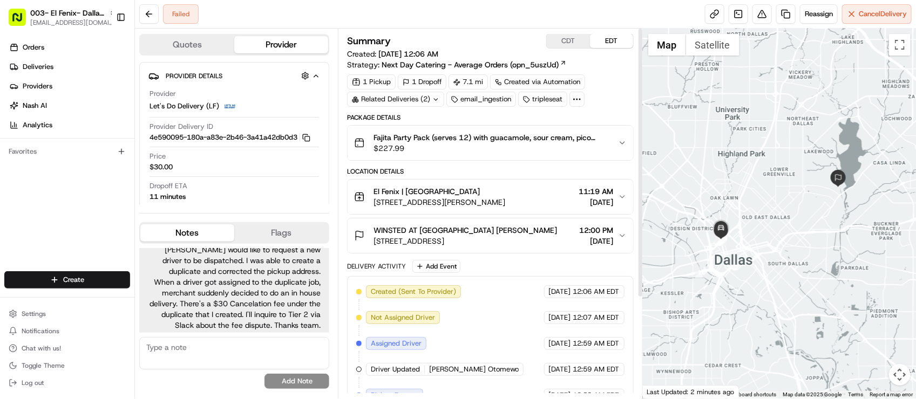
scroll to position [0, 0]
click at [419, 104] on div "Related Deliveries (2)" at bounding box center [395, 99] width 97 height 15
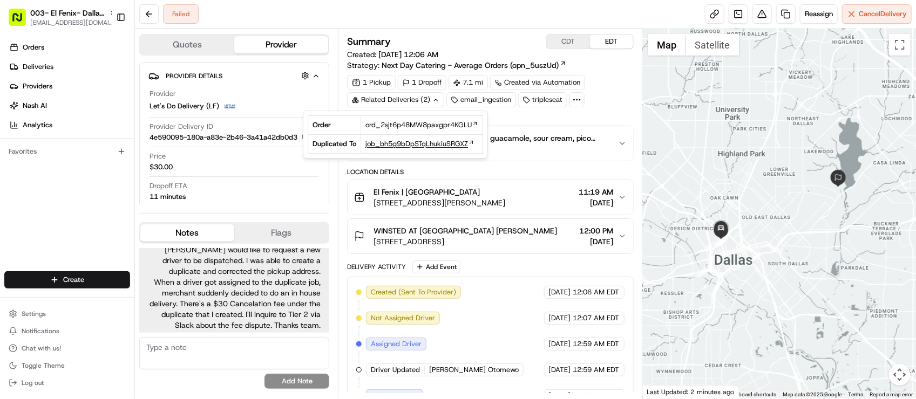
click at [419, 146] on span "job_bh5g9bDpSTqLhukiuSRGXZ" at bounding box center [416, 144] width 103 height 10
click at [558, 270] on div "Package Details Fajita Party Pack (serves 12) with guacamole, sour cream, pico …" at bounding box center [490, 314] width 286 height 401
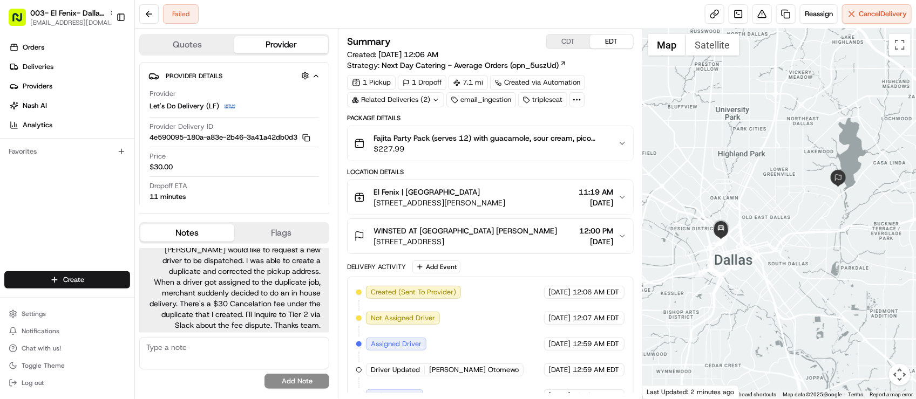
click at [537, 176] on div "Location Details" at bounding box center [490, 172] width 286 height 9
click at [557, 343] on div "Created (Sent To Provider) Let's Do Delivery (LF) 08/22/2025 12:06 AM EDT Not A…" at bounding box center [490, 396] width 268 height 220
click at [14, 224] on div "Orders Deliveries Providers Nash AI Analytics Favorites" at bounding box center [67, 156] width 134 height 243
click at [495, 9] on div "Failed Reassign Cancel Delivery" at bounding box center [525, 14] width 781 height 29
click at [100, 226] on div "Orders Deliveries Providers Nash AI Analytics Favorites" at bounding box center [67, 156] width 134 height 243
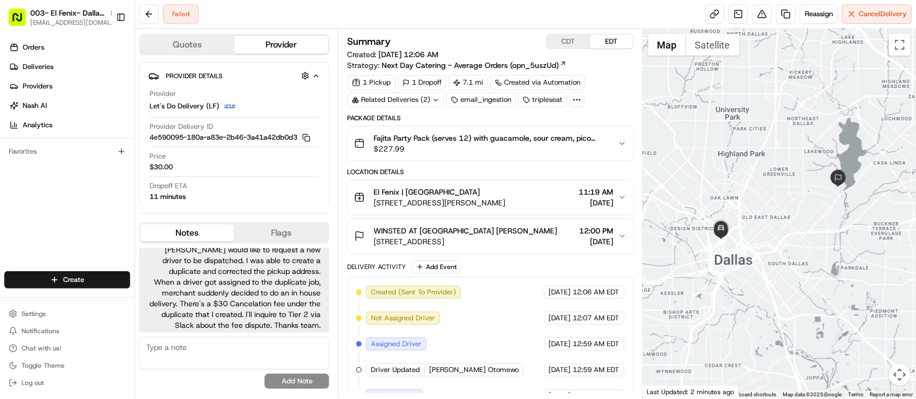
click at [443, 297] on span "Created (Sent To Provider)" at bounding box center [413, 293] width 85 height 10
click at [69, 169] on div "Orders Deliveries Providers Nash AI Analytics Favorites" at bounding box center [67, 156] width 134 height 243
click at [480, 141] on span "Fajita Party Pack (serves 12) with guacamole, sour cream, pico [PERSON_NAME], c…" at bounding box center [490, 138] width 235 height 11
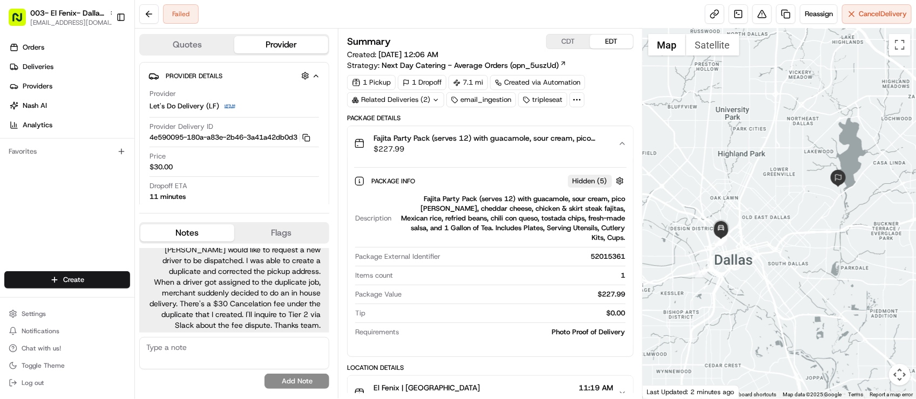
click at [480, 141] on span "Fajita Party Pack (serves 12) with guacamole, sour cream, pico [PERSON_NAME], c…" at bounding box center [490, 138] width 235 height 11
